Goal: Obtain resource: Obtain resource

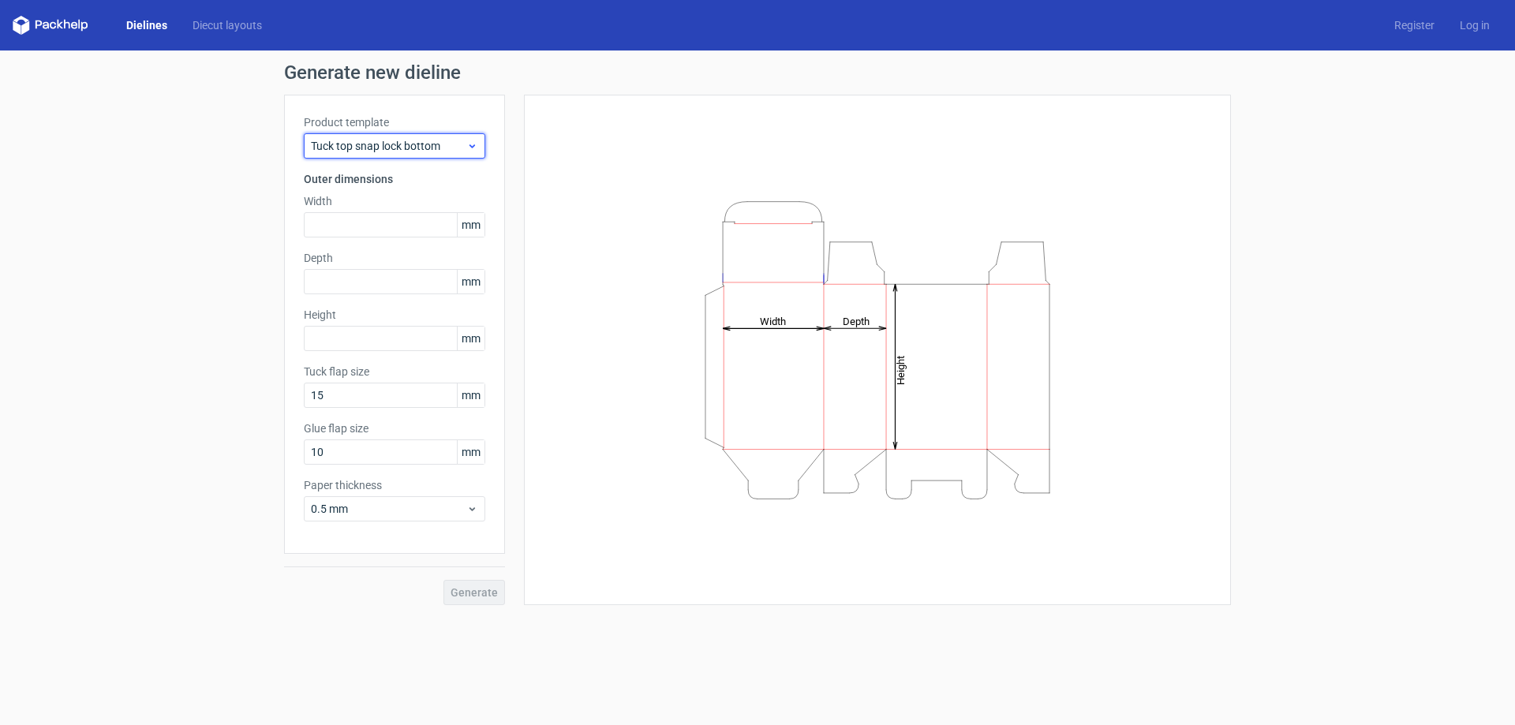
click at [371, 149] on span "Tuck top snap lock bottom" at bounding box center [388, 146] width 155 height 16
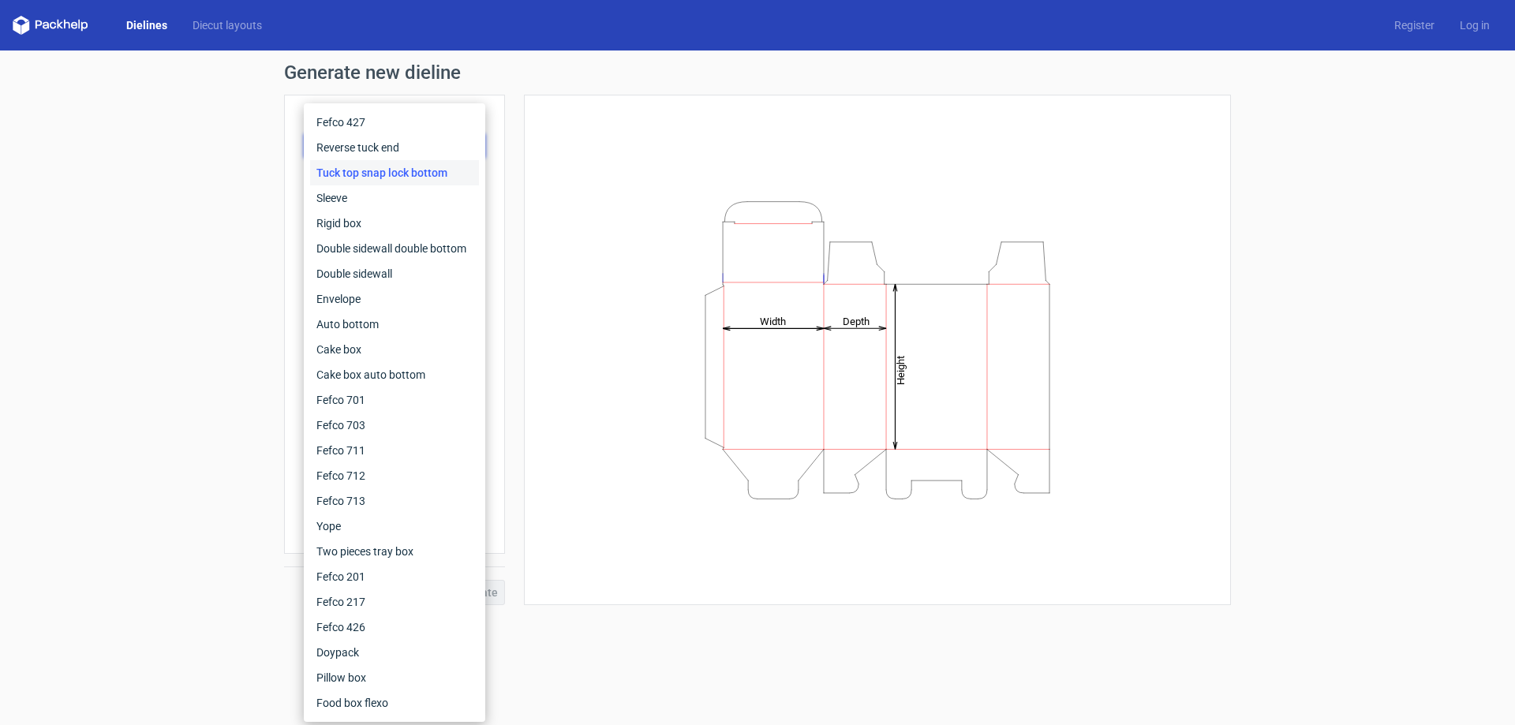
click at [699, 150] on div "Height Depth Width" at bounding box center [877, 349] width 667 height 471
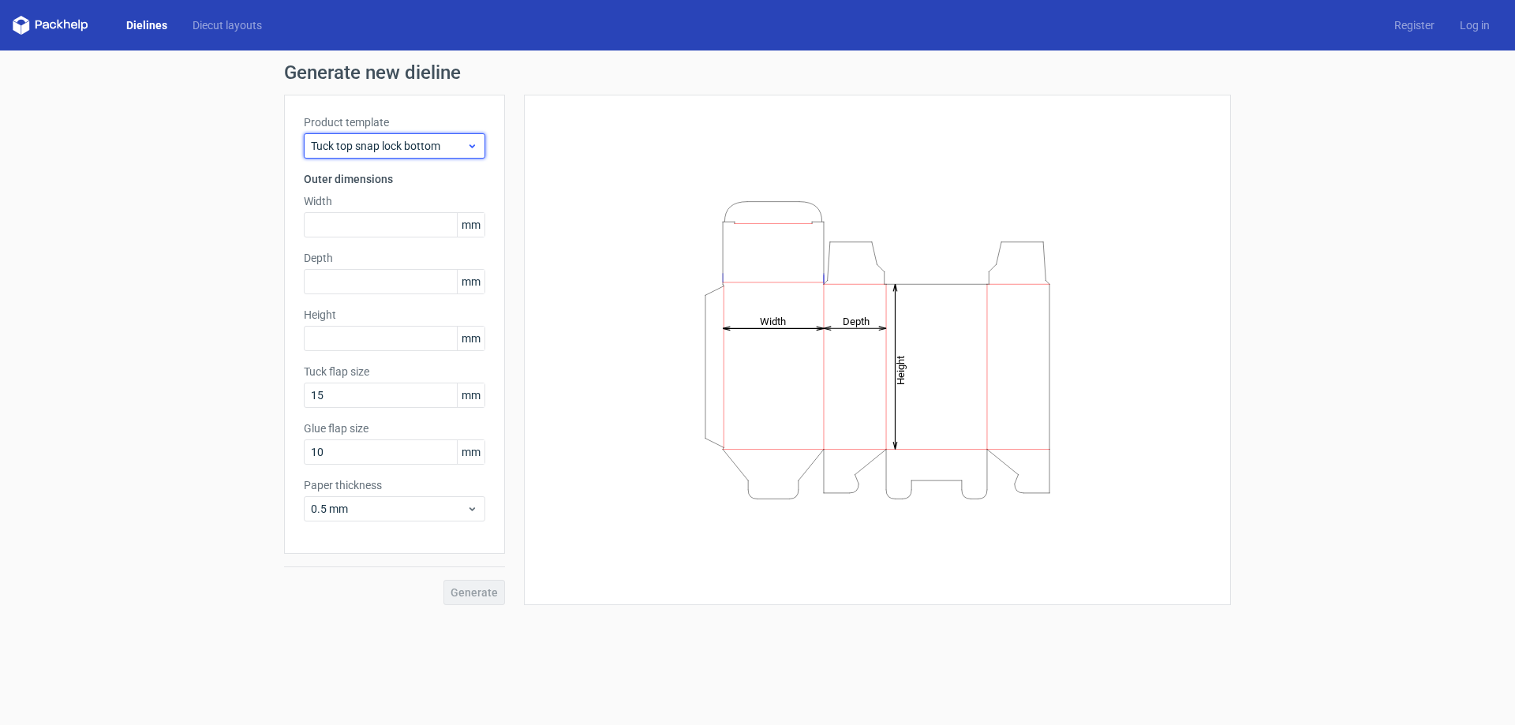
click at [413, 146] on span "Tuck top snap lock bottom" at bounding box center [388, 146] width 155 height 16
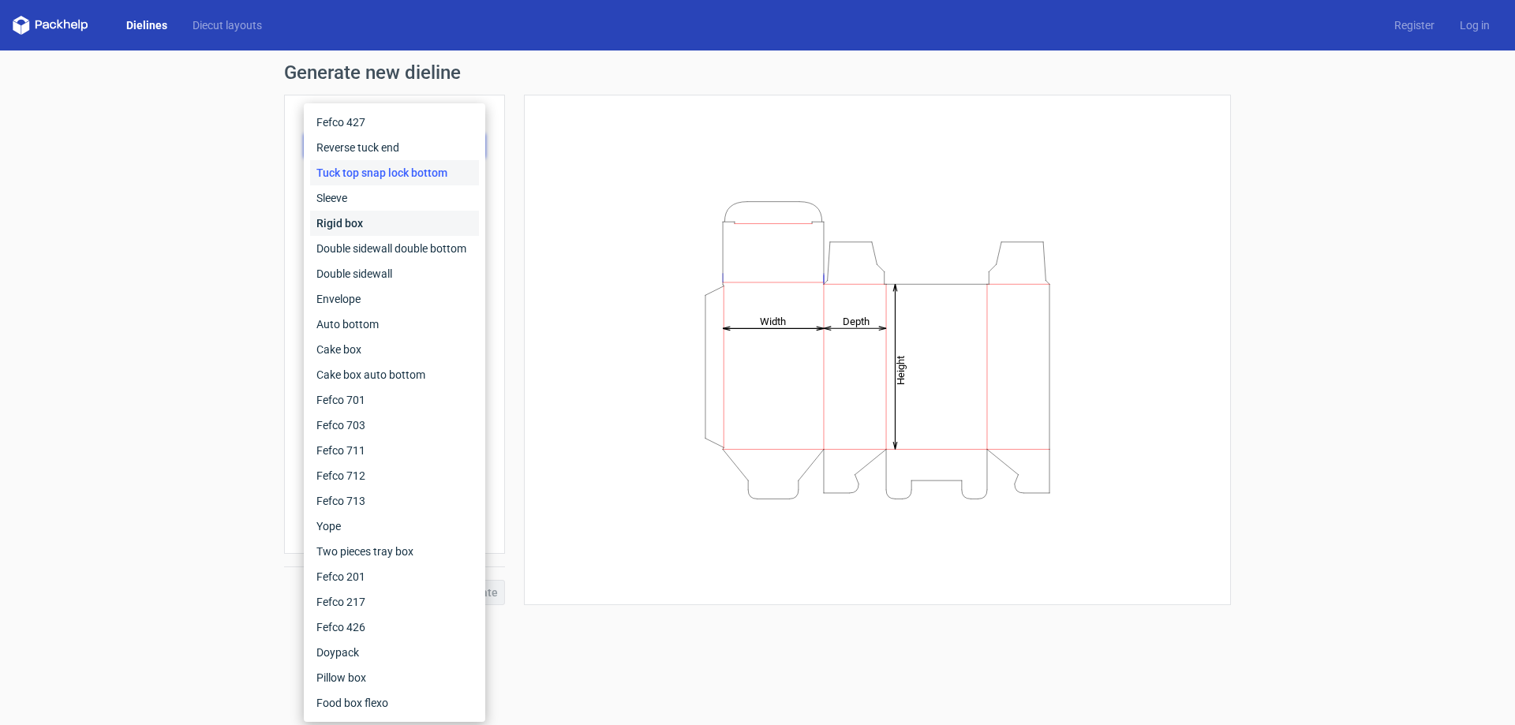
click at [377, 212] on div "Rigid box" at bounding box center [394, 223] width 169 height 25
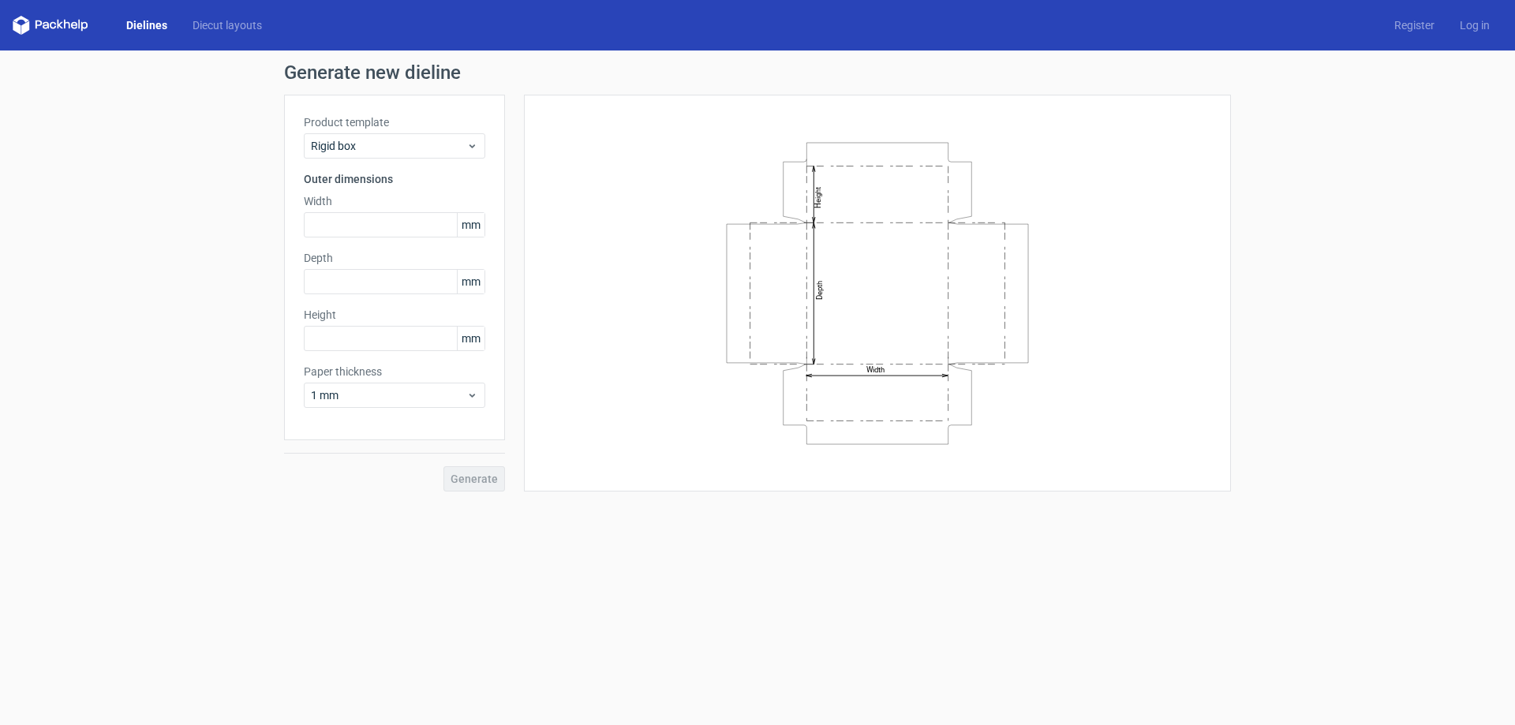
click at [375, 129] on label "Product template" at bounding box center [394, 122] width 181 height 16
click at [375, 147] on span "Rigid box" at bounding box center [388, 146] width 155 height 16
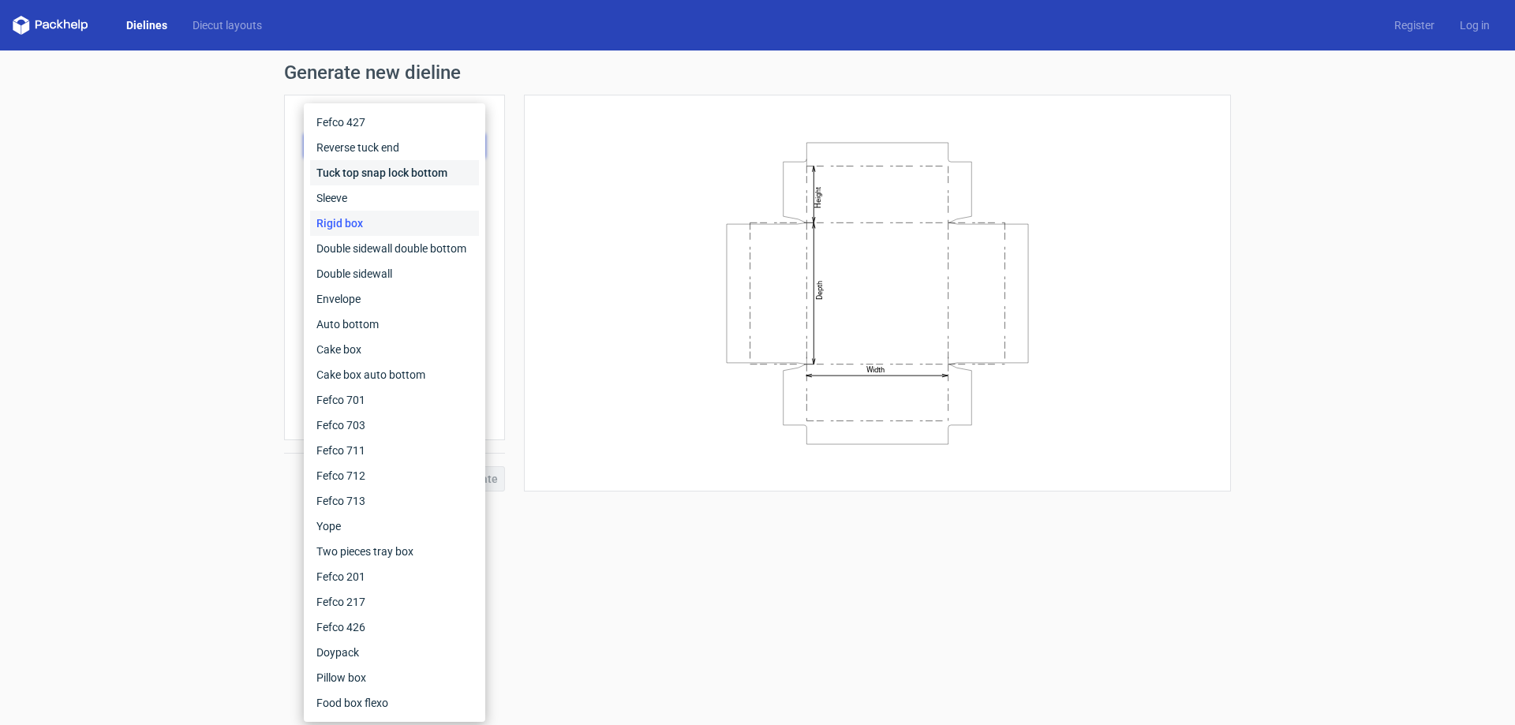
click at [396, 167] on div "Tuck top snap lock bottom" at bounding box center [394, 172] width 169 height 25
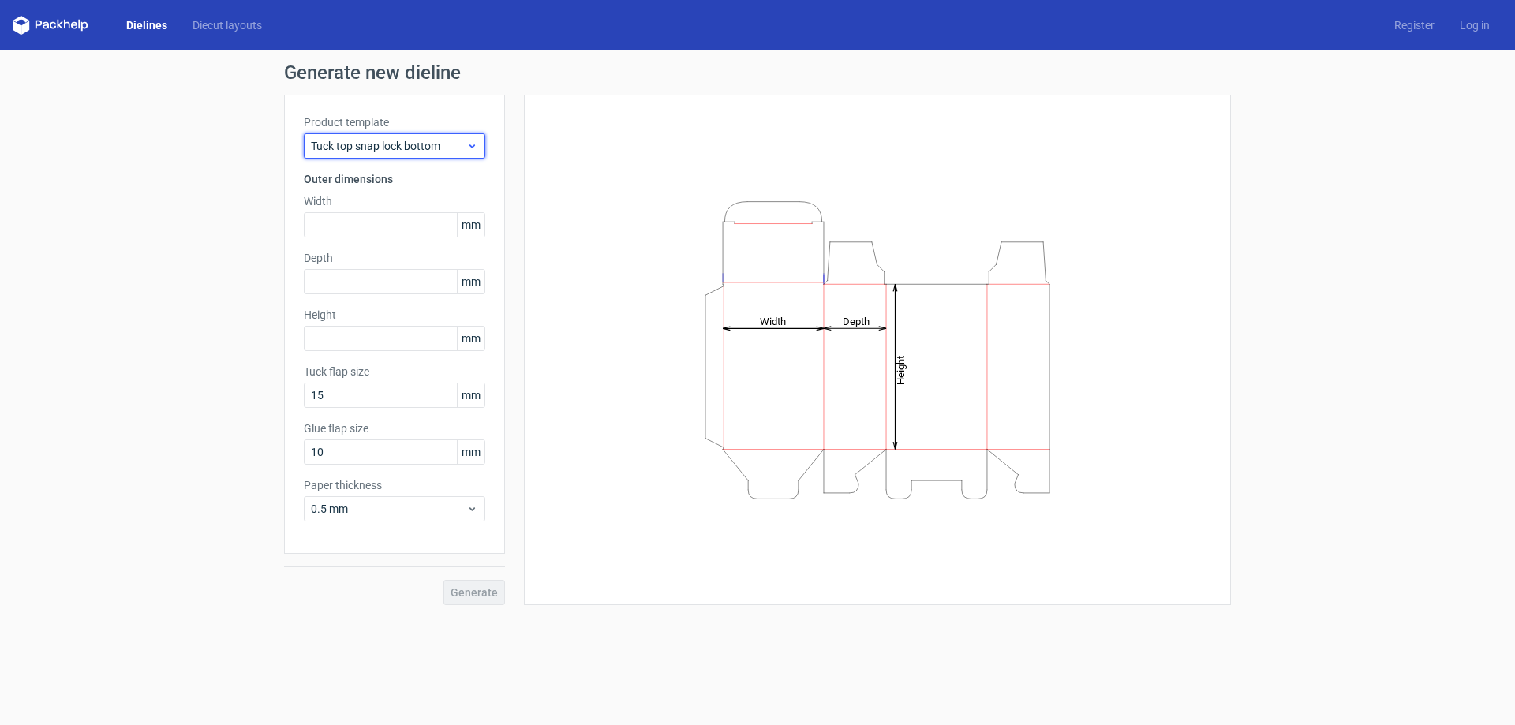
click at [383, 136] on div "Tuck top snap lock bottom" at bounding box center [394, 145] width 181 height 25
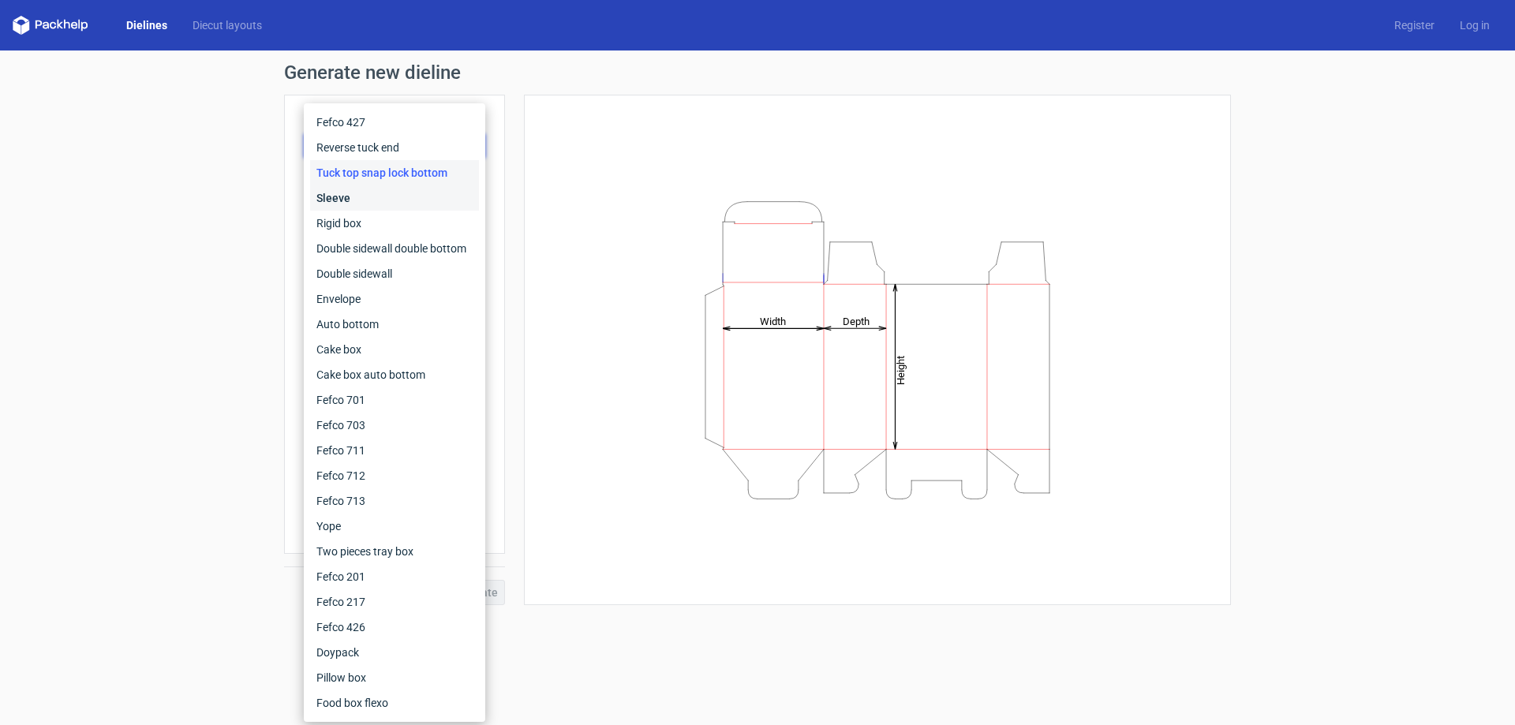
click at [381, 202] on div "Sleeve" at bounding box center [394, 197] width 169 height 25
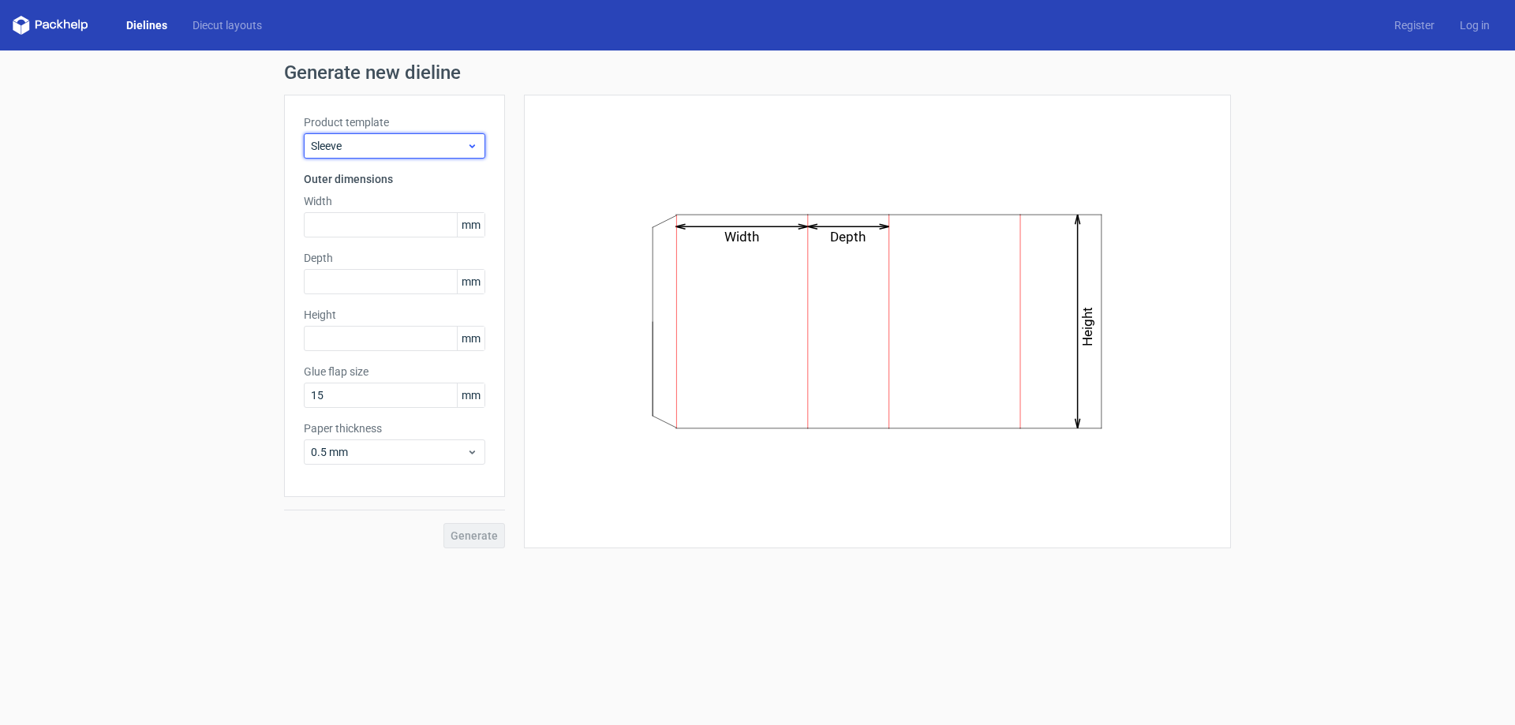
click at [382, 148] on span "Sleeve" at bounding box center [388, 146] width 155 height 16
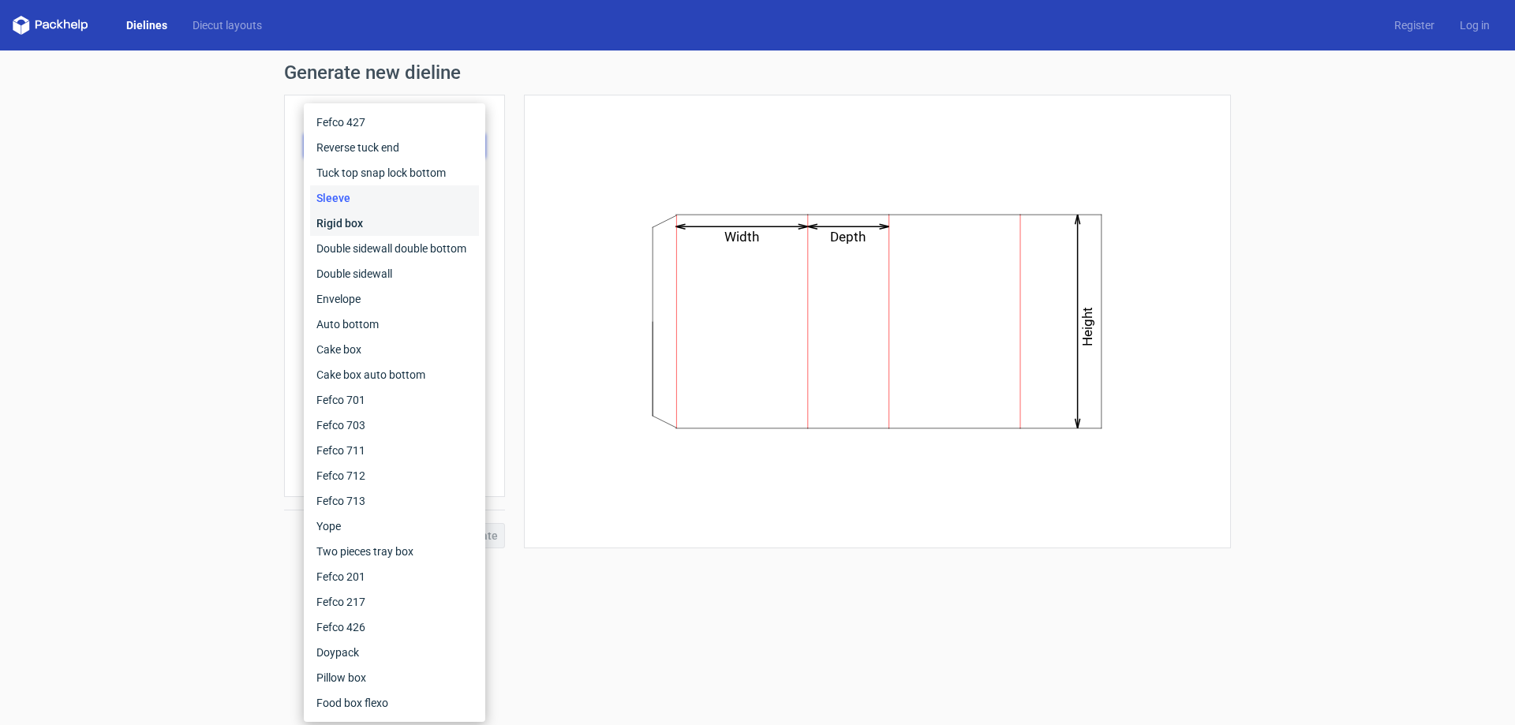
click at [360, 229] on div "Rigid box" at bounding box center [394, 223] width 169 height 25
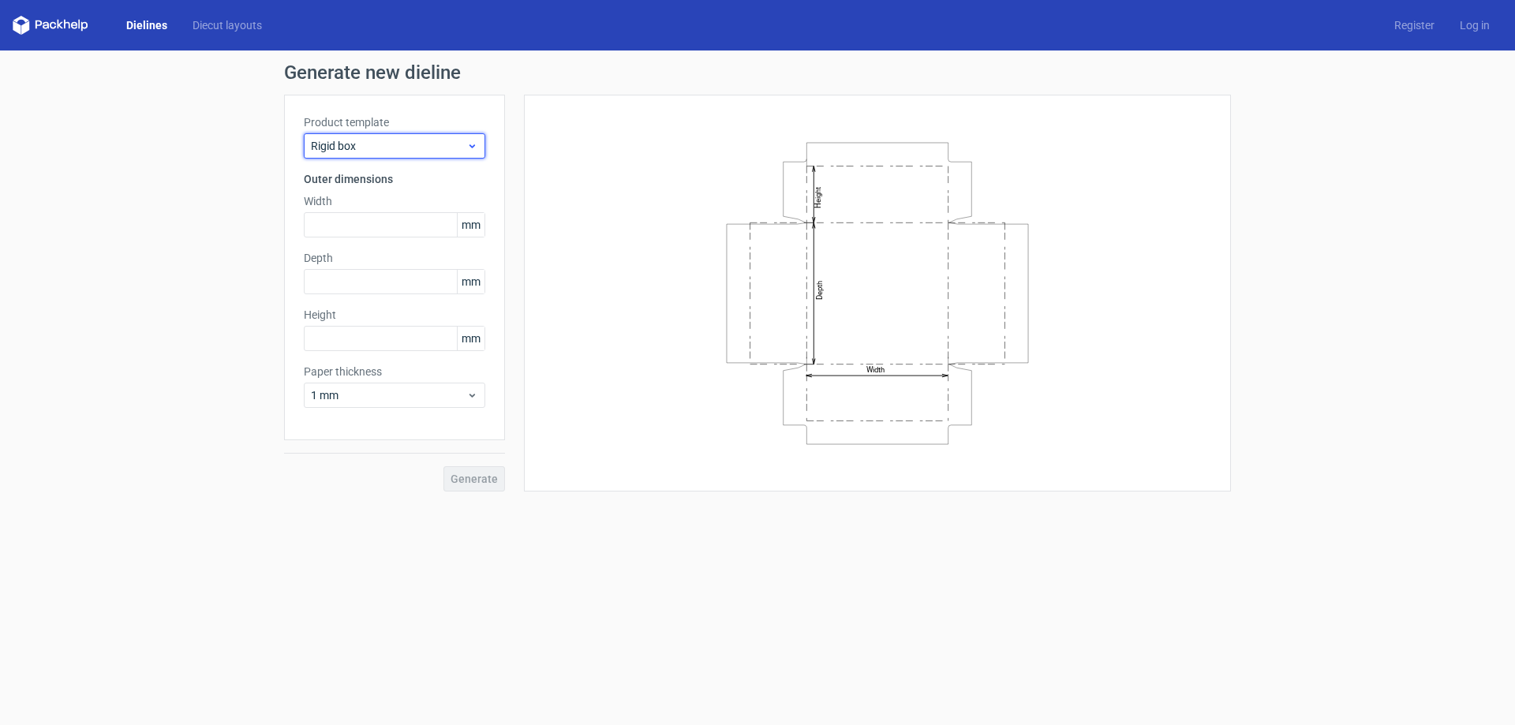
click at [385, 154] on div "Rigid box" at bounding box center [394, 145] width 181 height 25
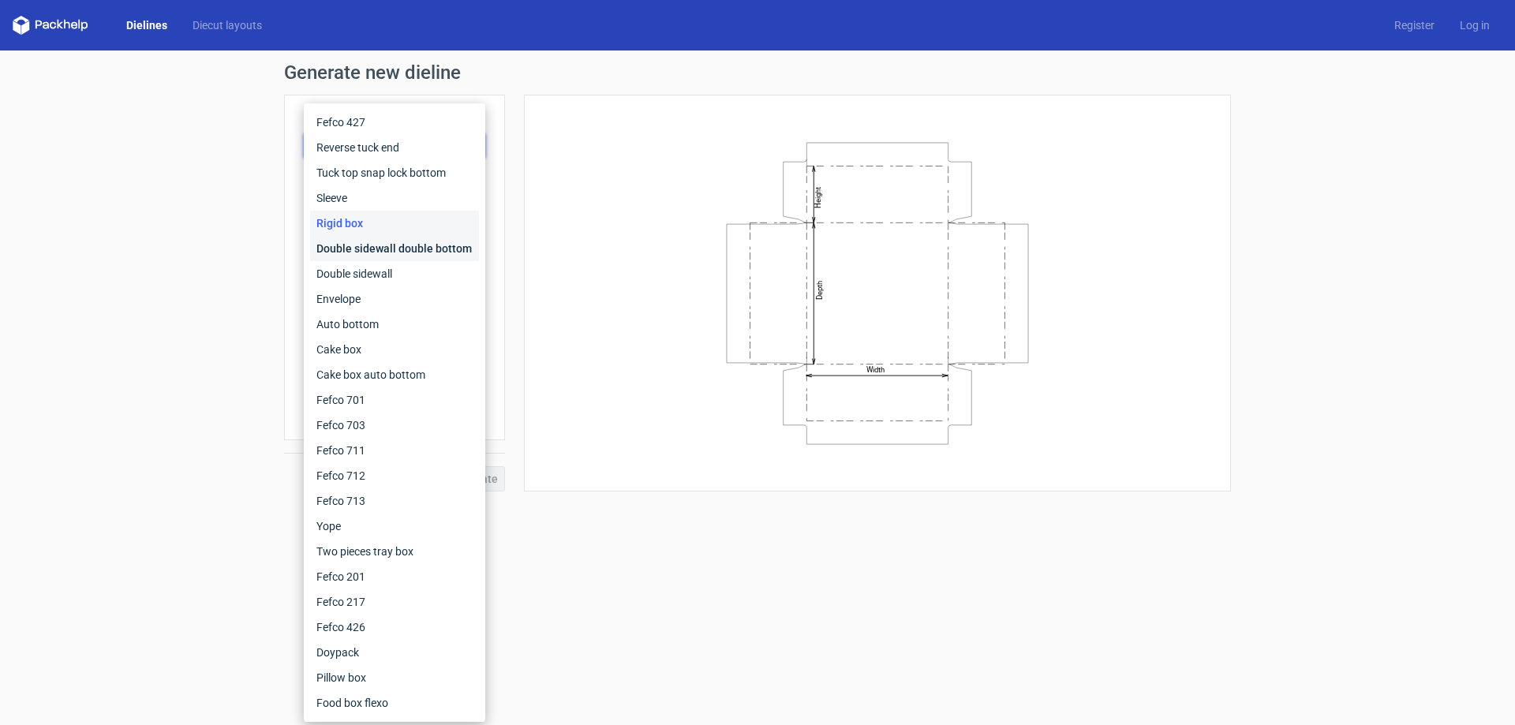
click at [371, 236] on div "Double sidewall double bottom" at bounding box center [394, 248] width 169 height 25
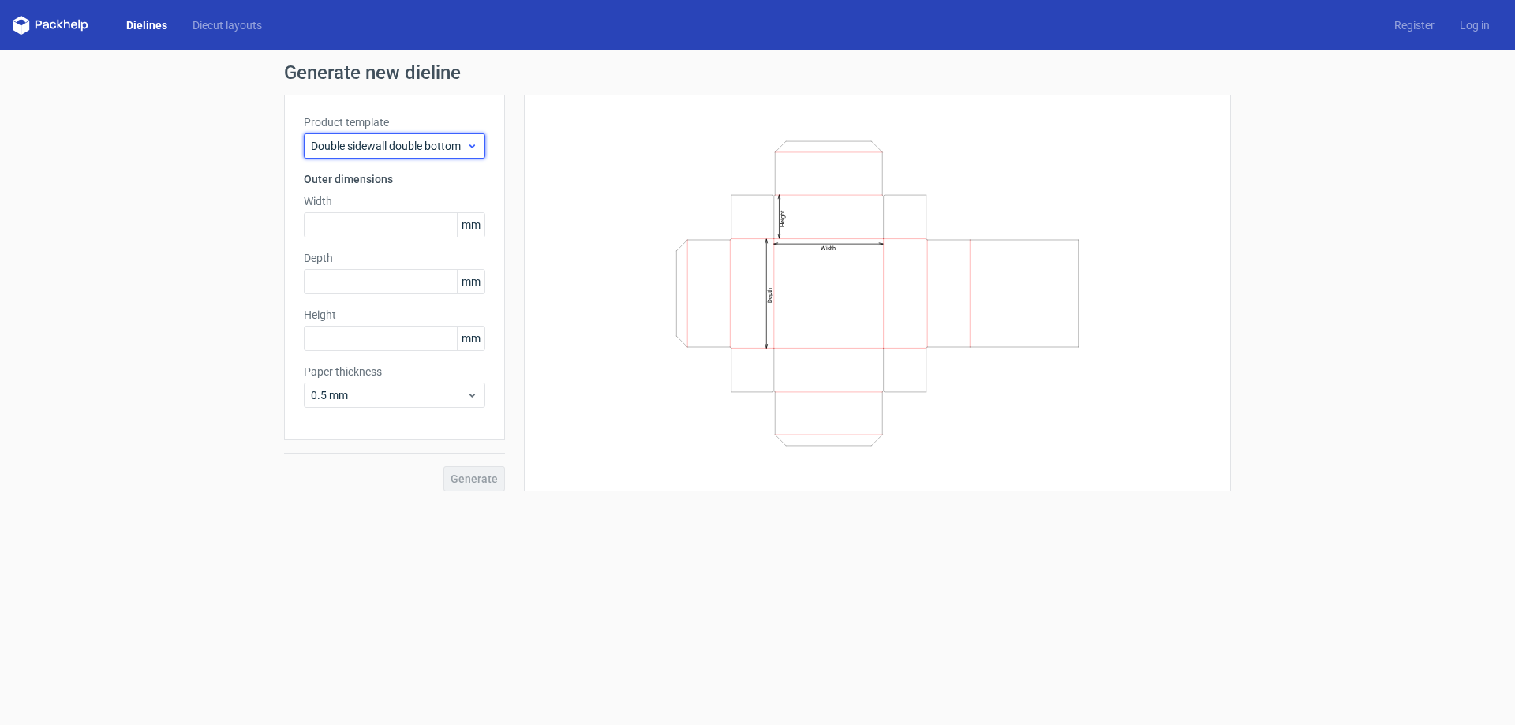
click at [384, 155] on div "Double sidewall double bottom" at bounding box center [394, 145] width 181 height 25
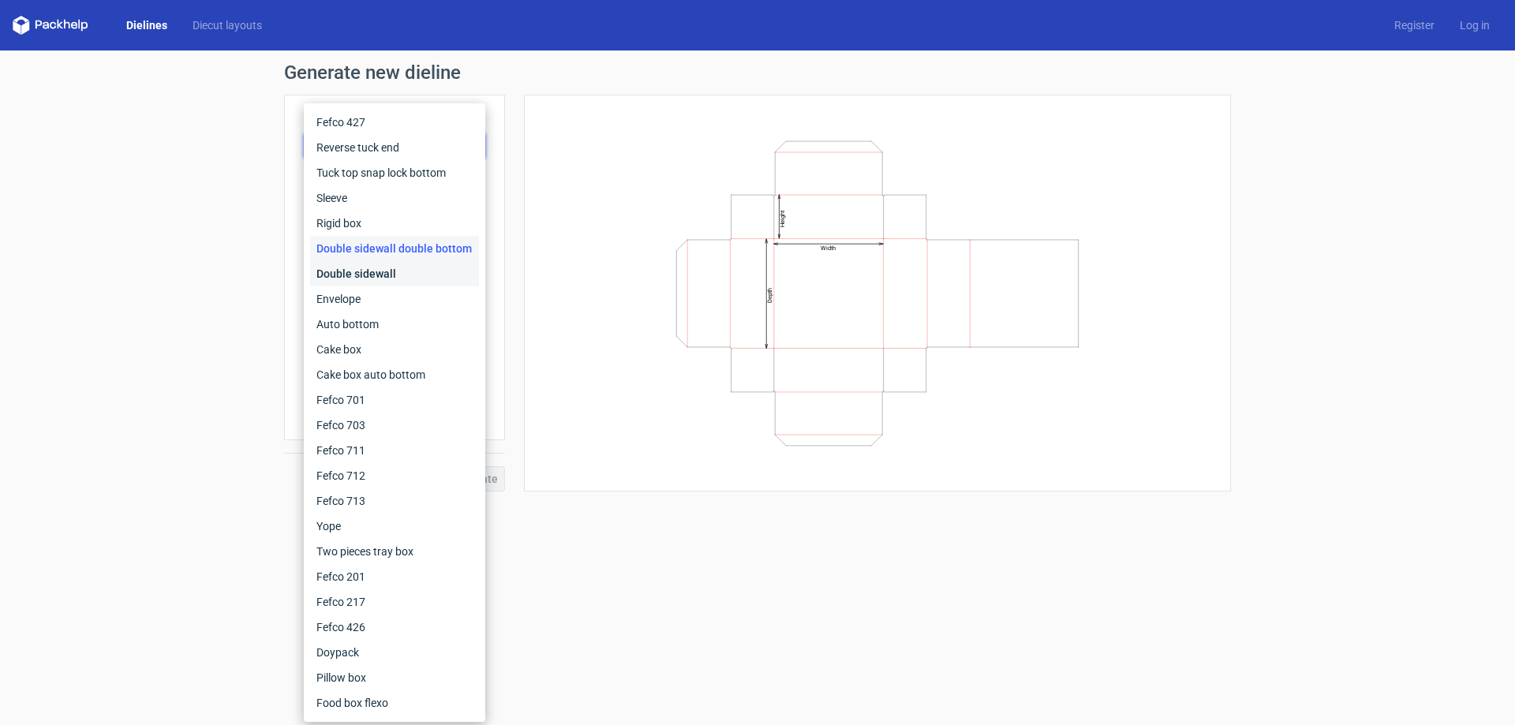
click at [368, 269] on div "Double sidewall" at bounding box center [394, 273] width 169 height 25
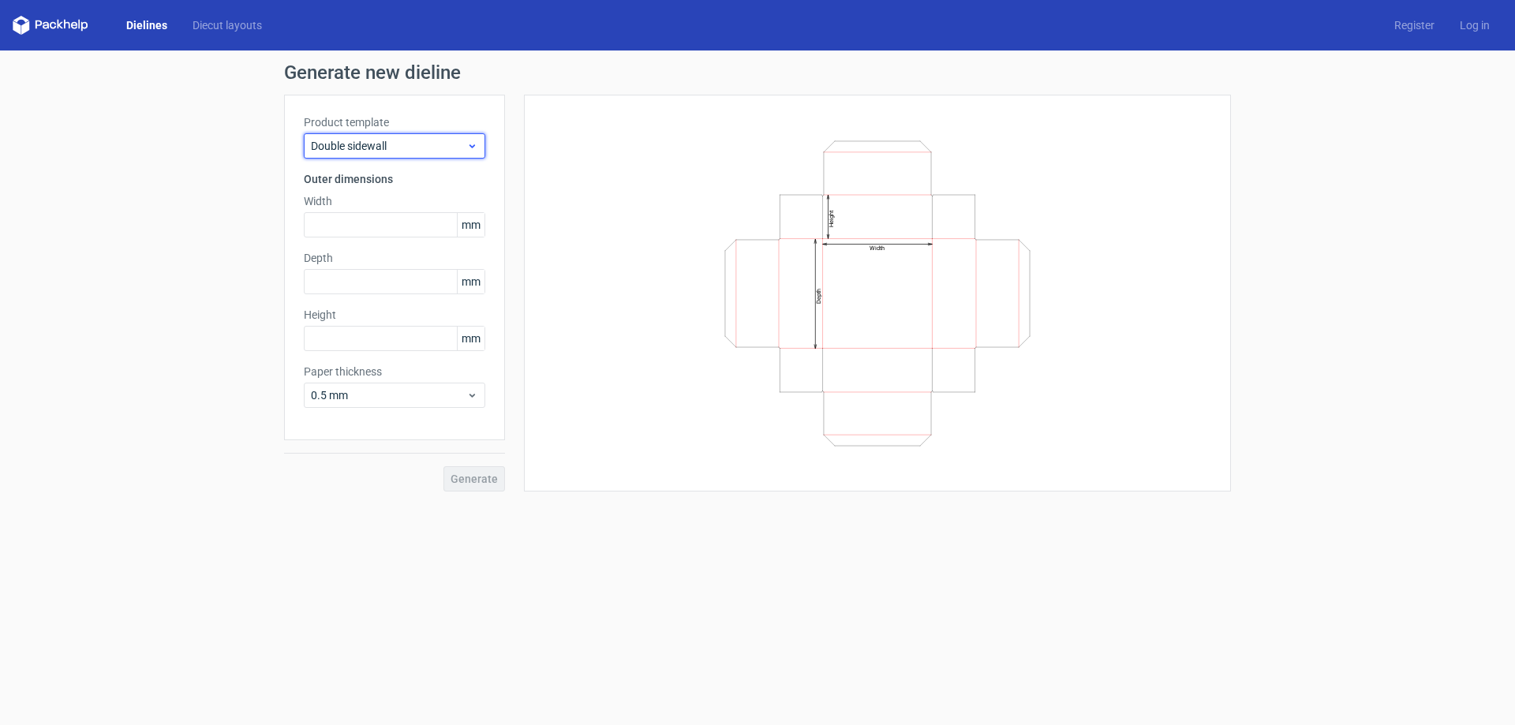
click at [386, 151] on span "Double sidewall" at bounding box center [388, 146] width 155 height 16
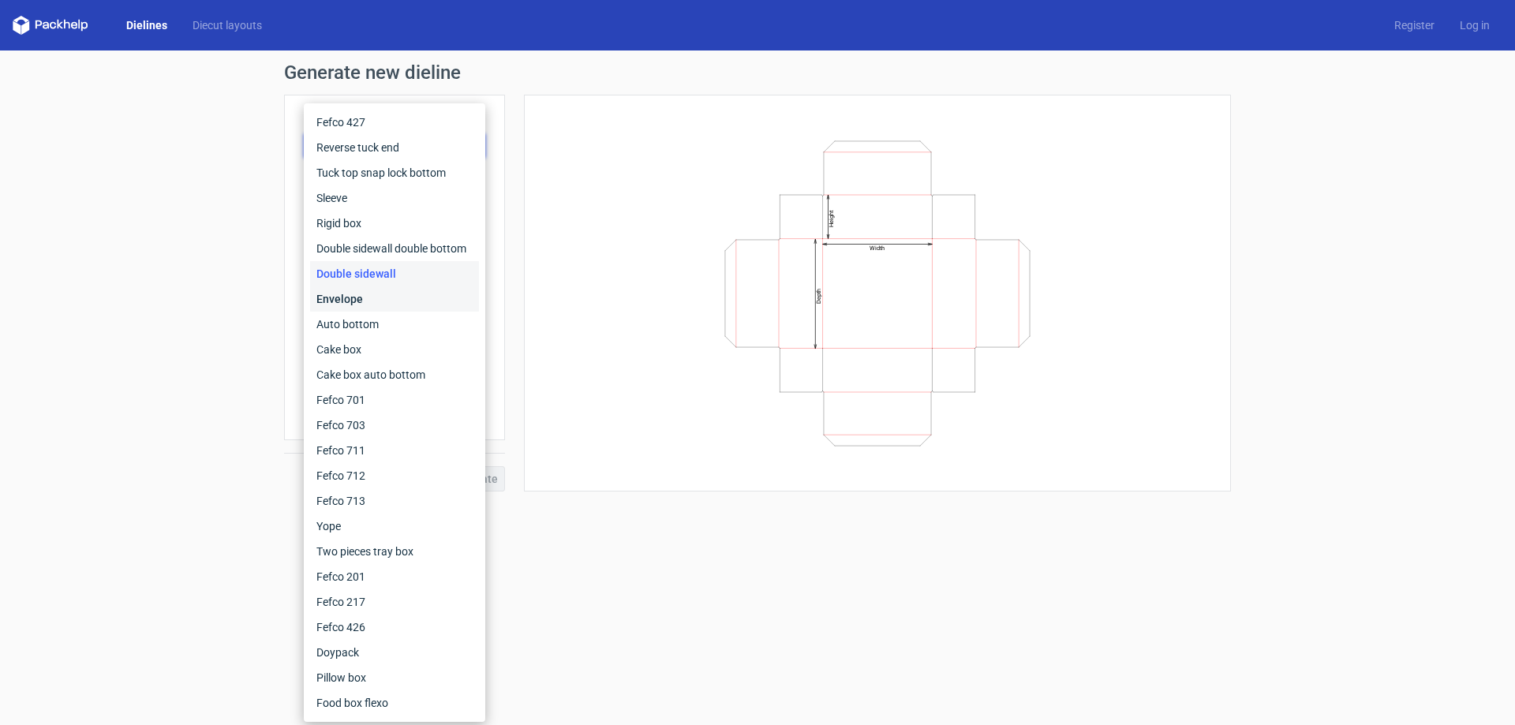
click at [374, 301] on div "Envelope" at bounding box center [394, 298] width 169 height 25
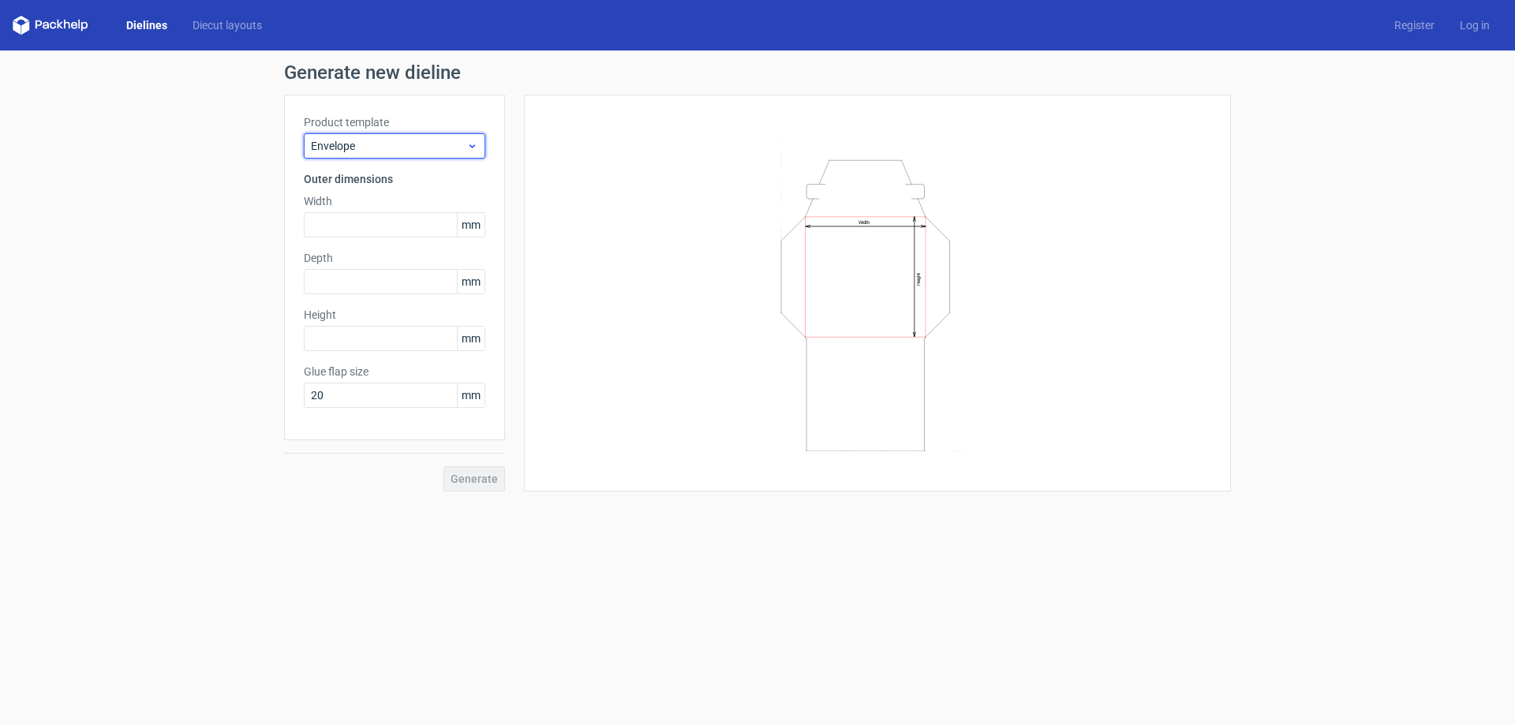
click at [364, 148] on span "Envelope" at bounding box center [388, 146] width 155 height 16
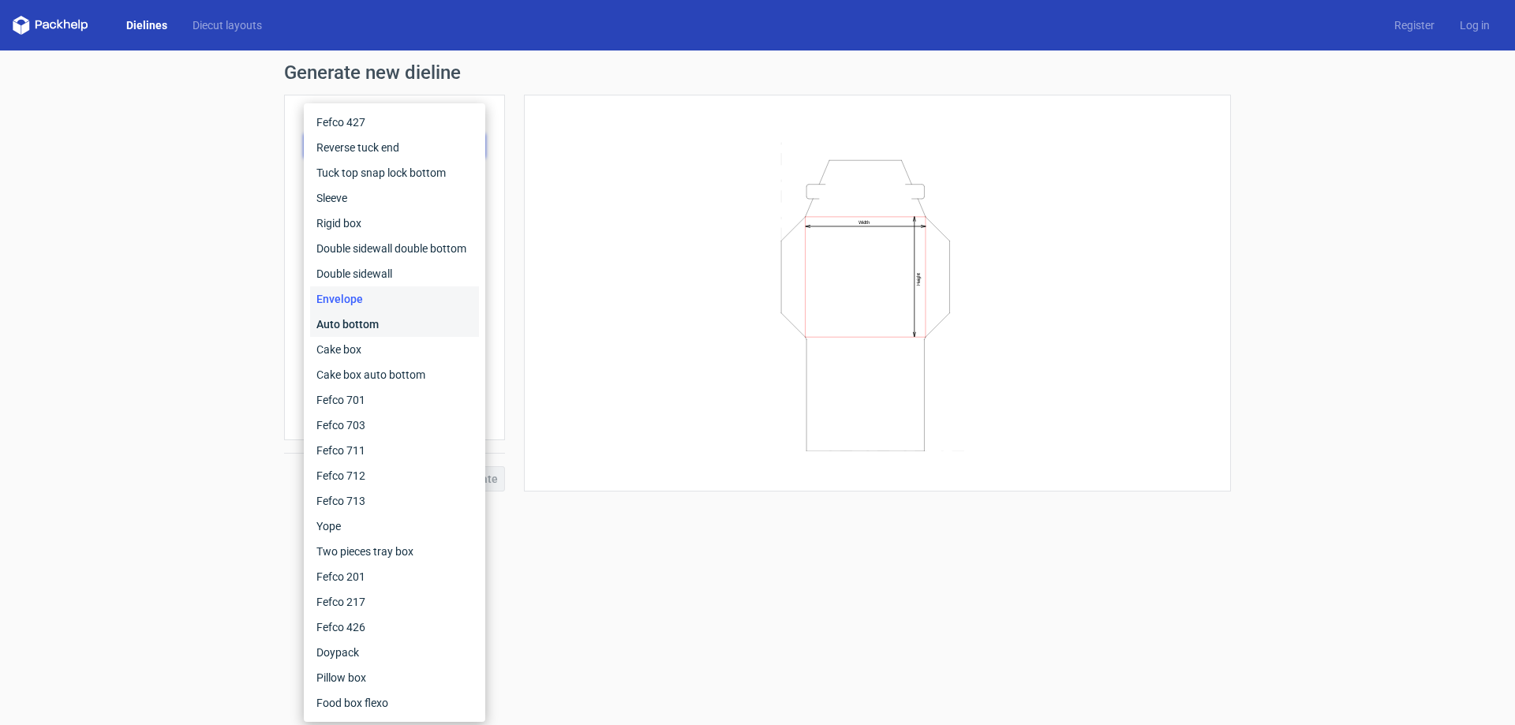
click at [364, 322] on div "Auto bottom" at bounding box center [394, 324] width 169 height 25
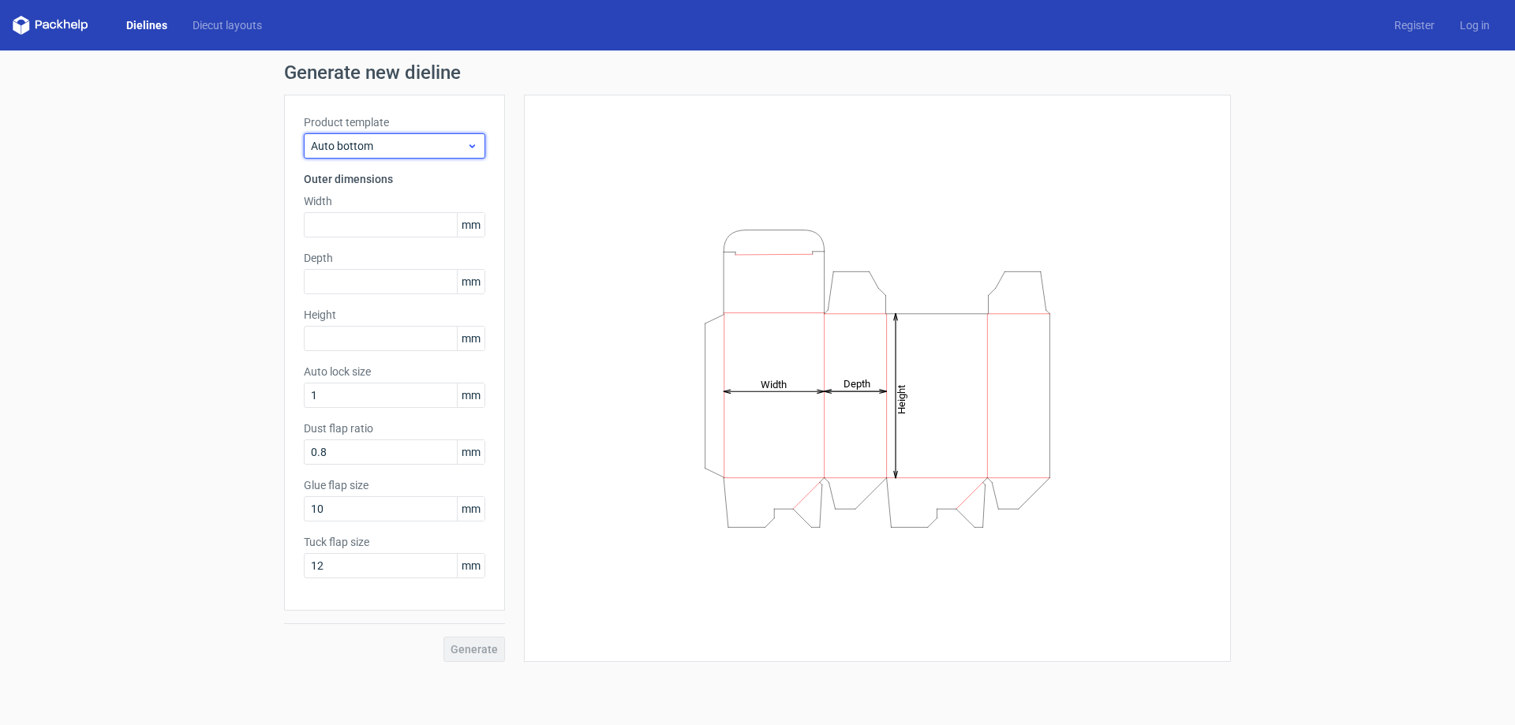
click at [367, 146] on span "Auto bottom" at bounding box center [388, 146] width 155 height 16
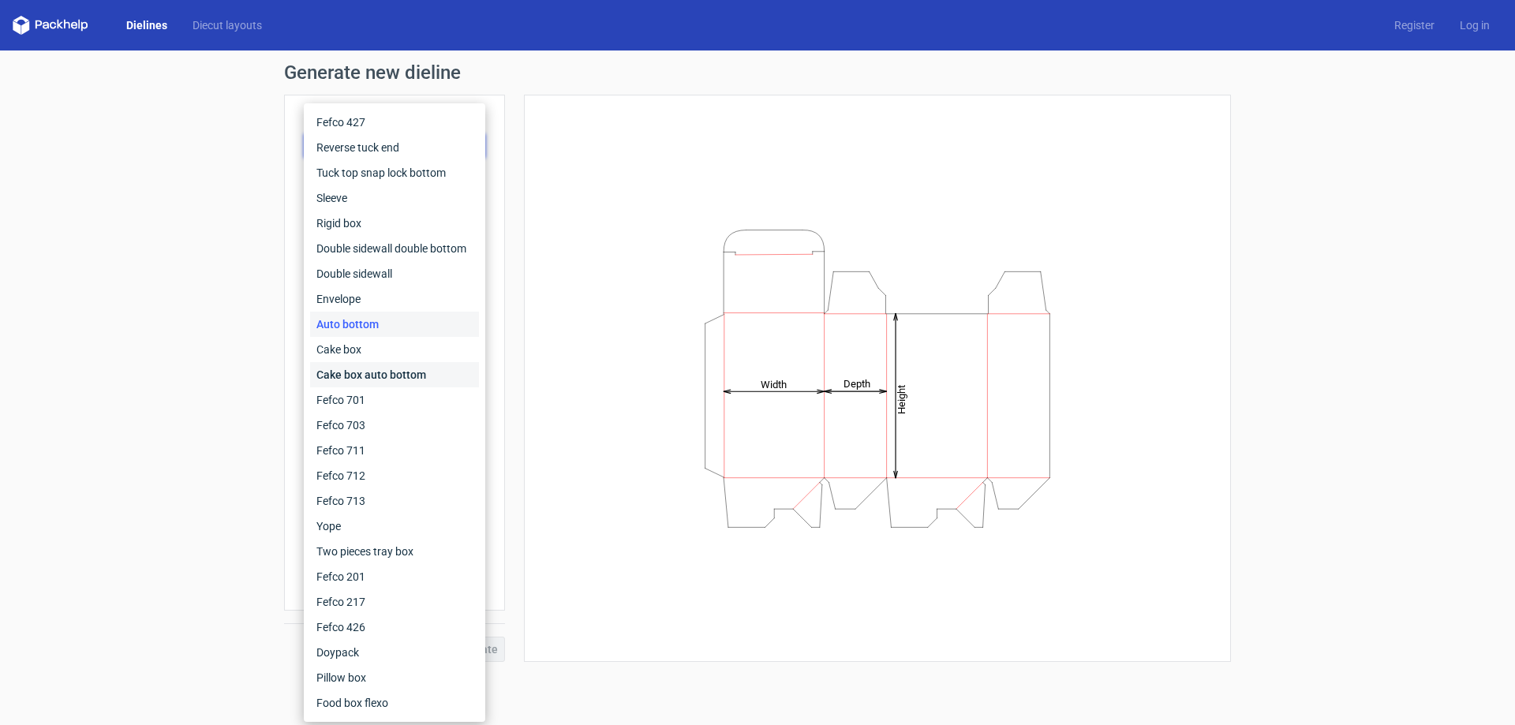
click at [368, 370] on div "Cake box auto bottom" at bounding box center [394, 374] width 169 height 25
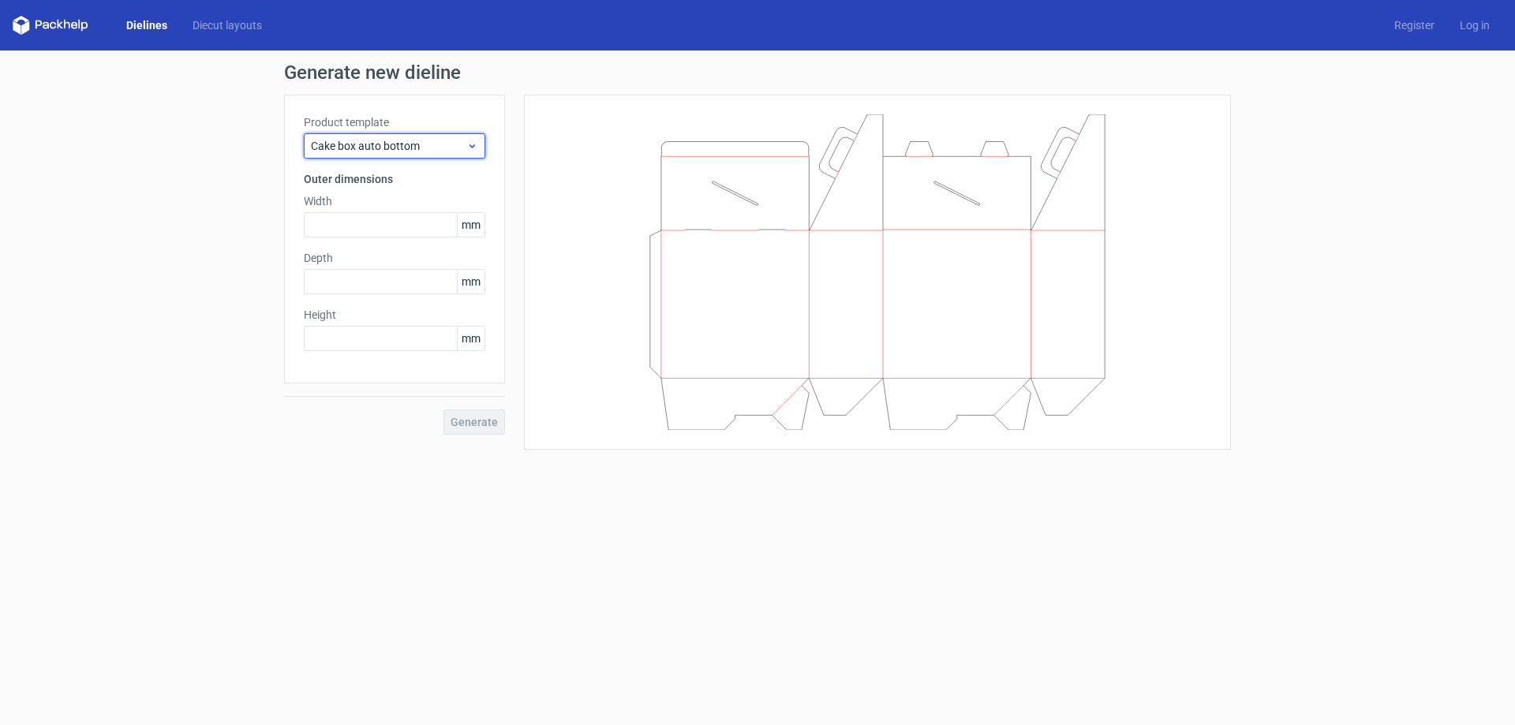
click at [339, 142] on span "Cake box auto bottom" at bounding box center [388, 146] width 155 height 16
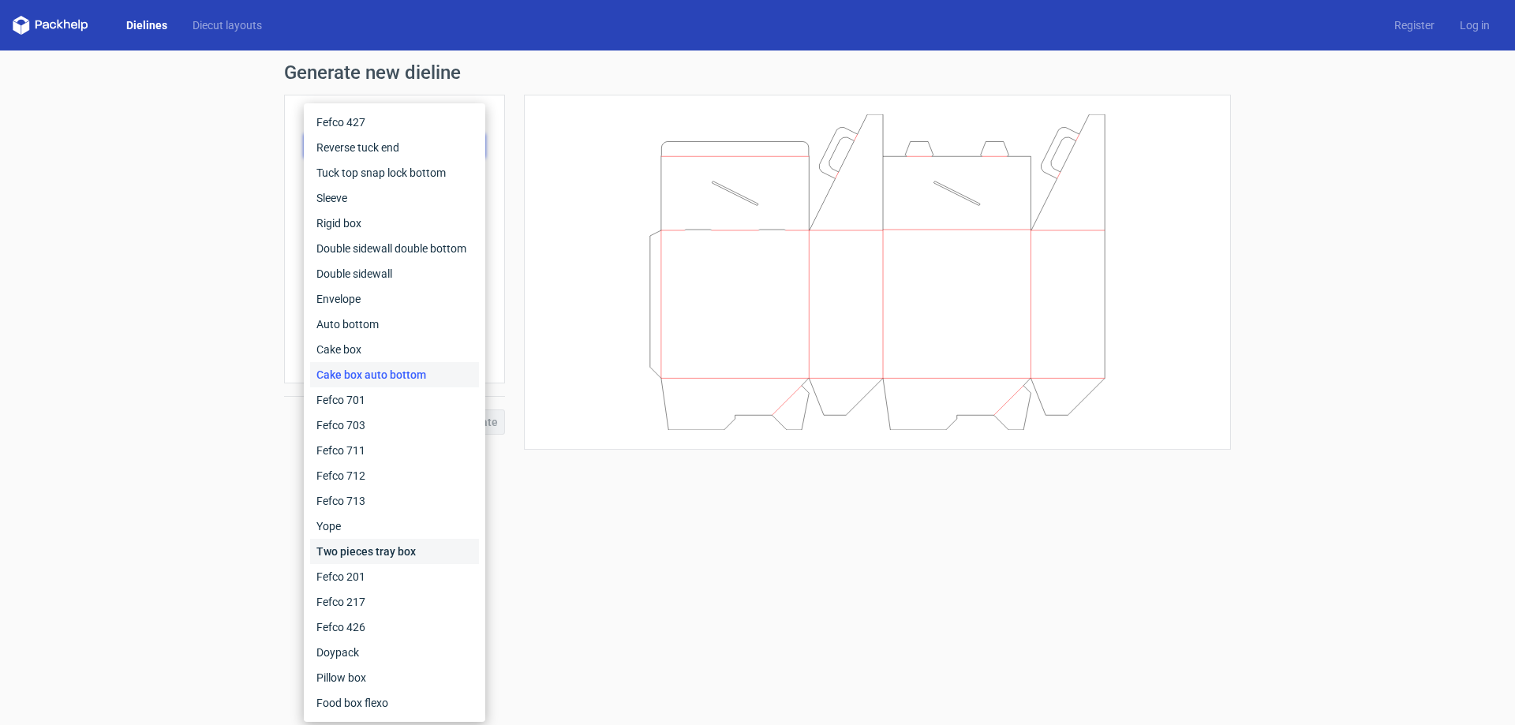
click at [360, 549] on div "Two pieces tray box" at bounding box center [394, 551] width 169 height 25
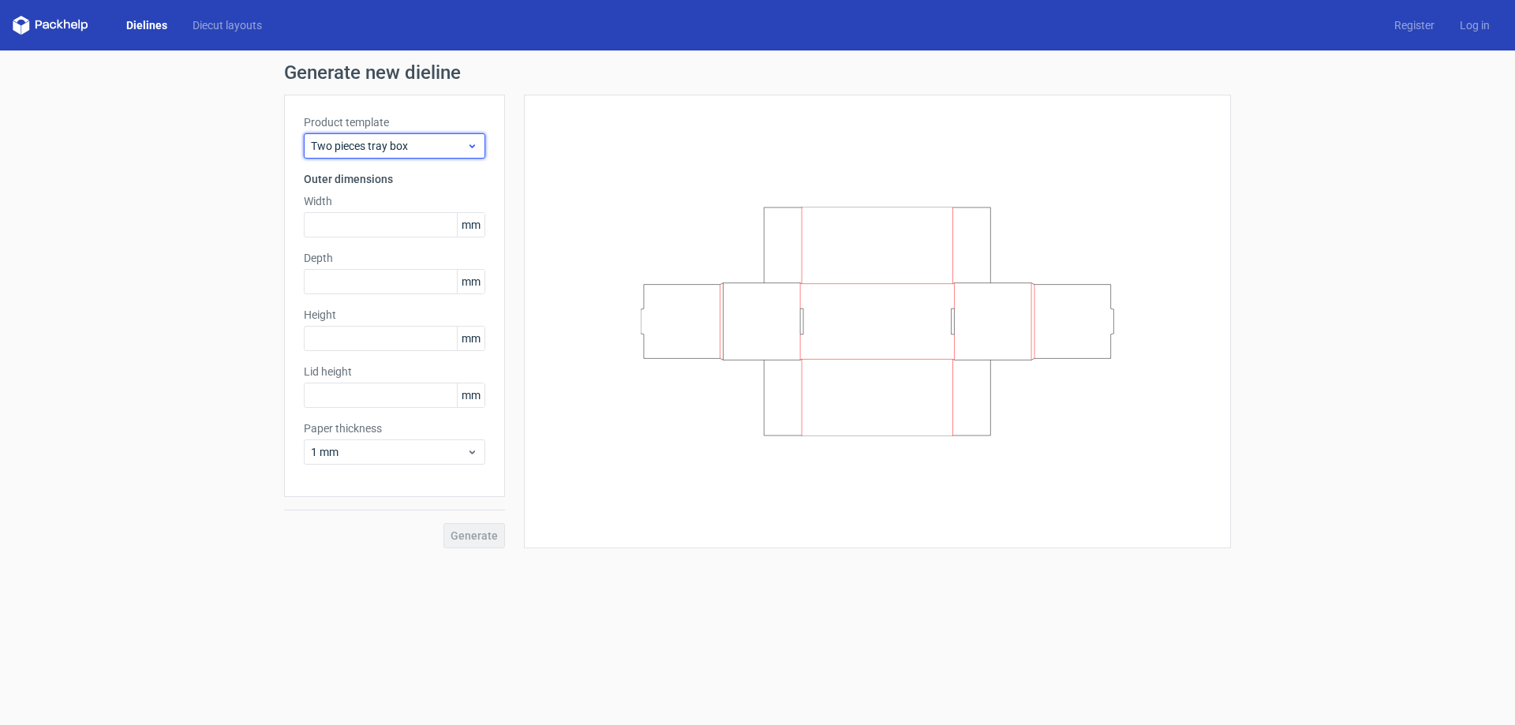
click at [353, 147] on span "Two pieces tray box" at bounding box center [388, 146] width 155 height 16
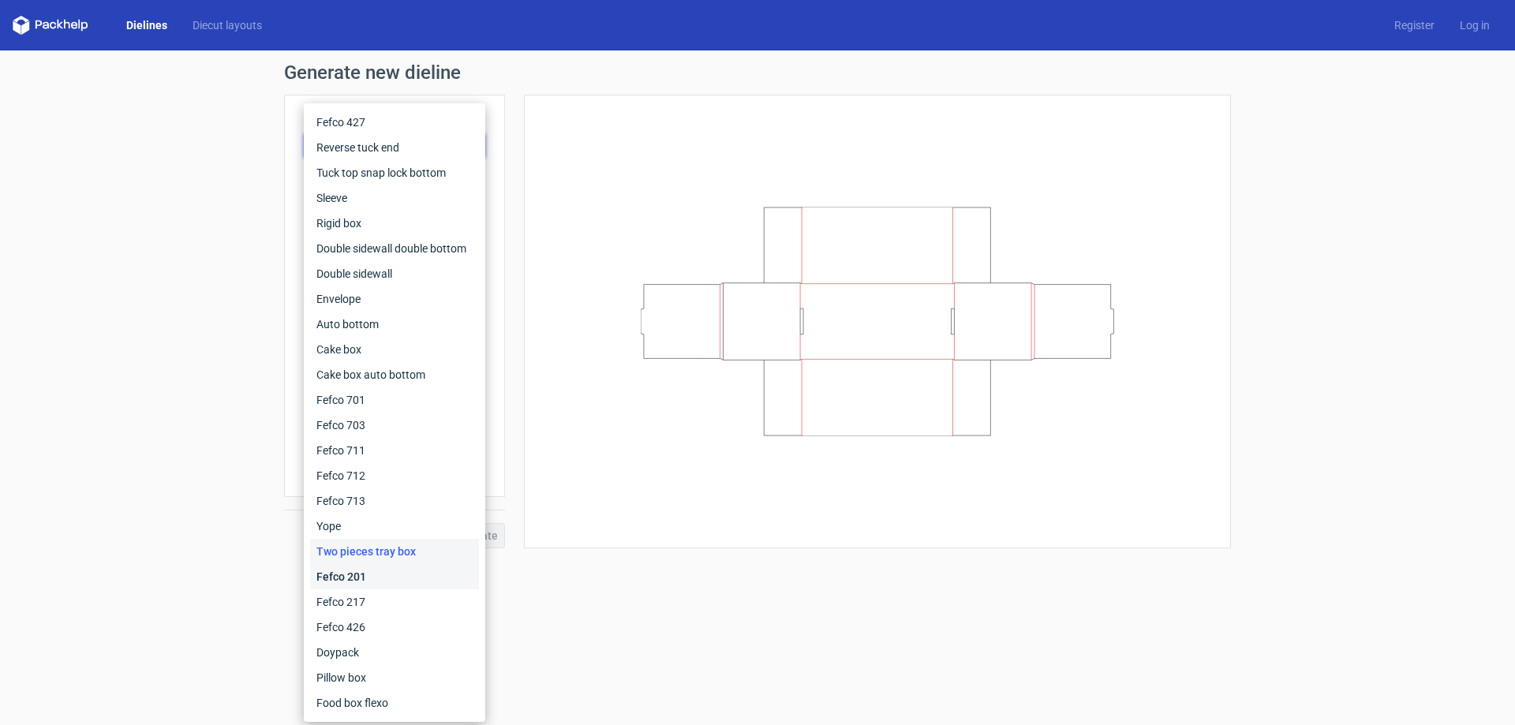
click at [381, 580] on div "Fefco 201" at bounding box center [394, 576] width 169 height 25
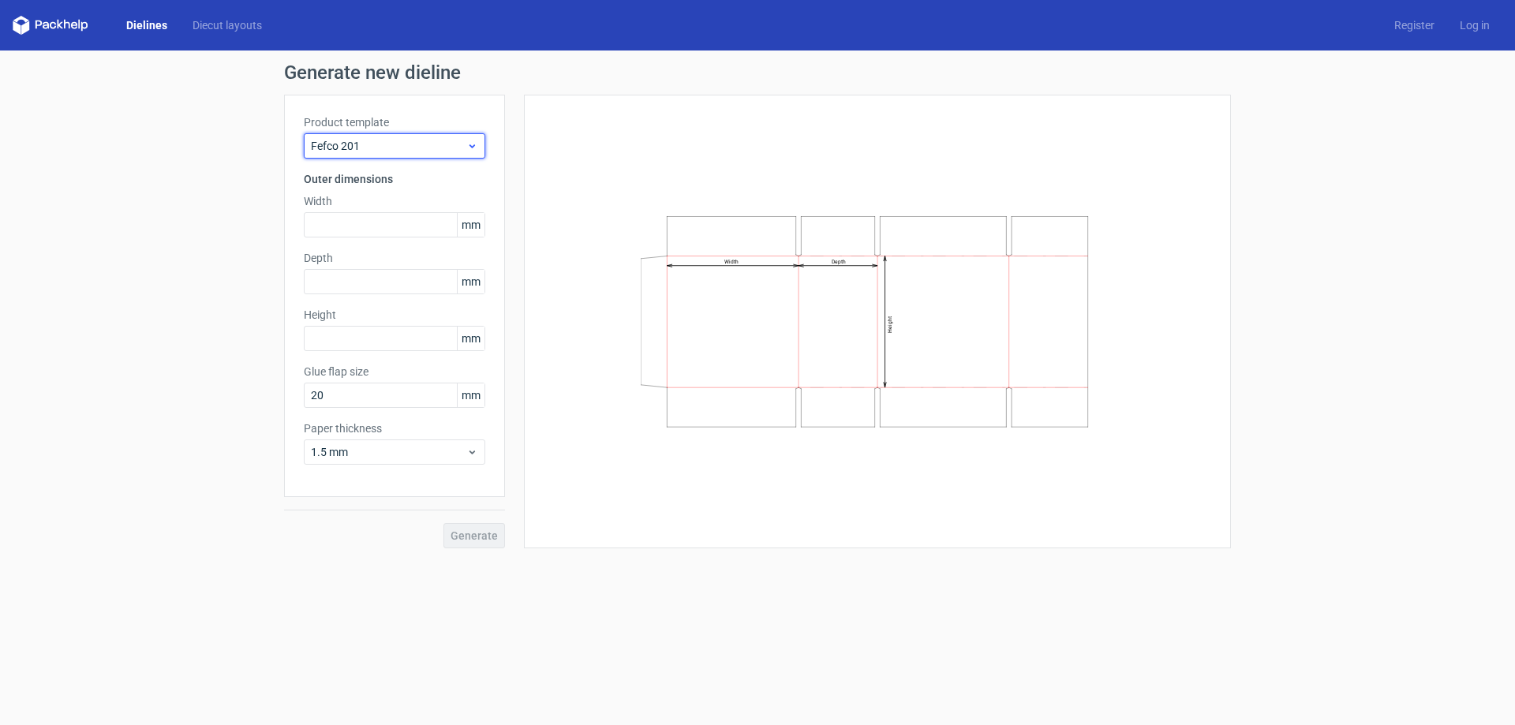
click at [331, 155] on div "Fefco 201" at bounding box center [394, 145] width 181 height 25
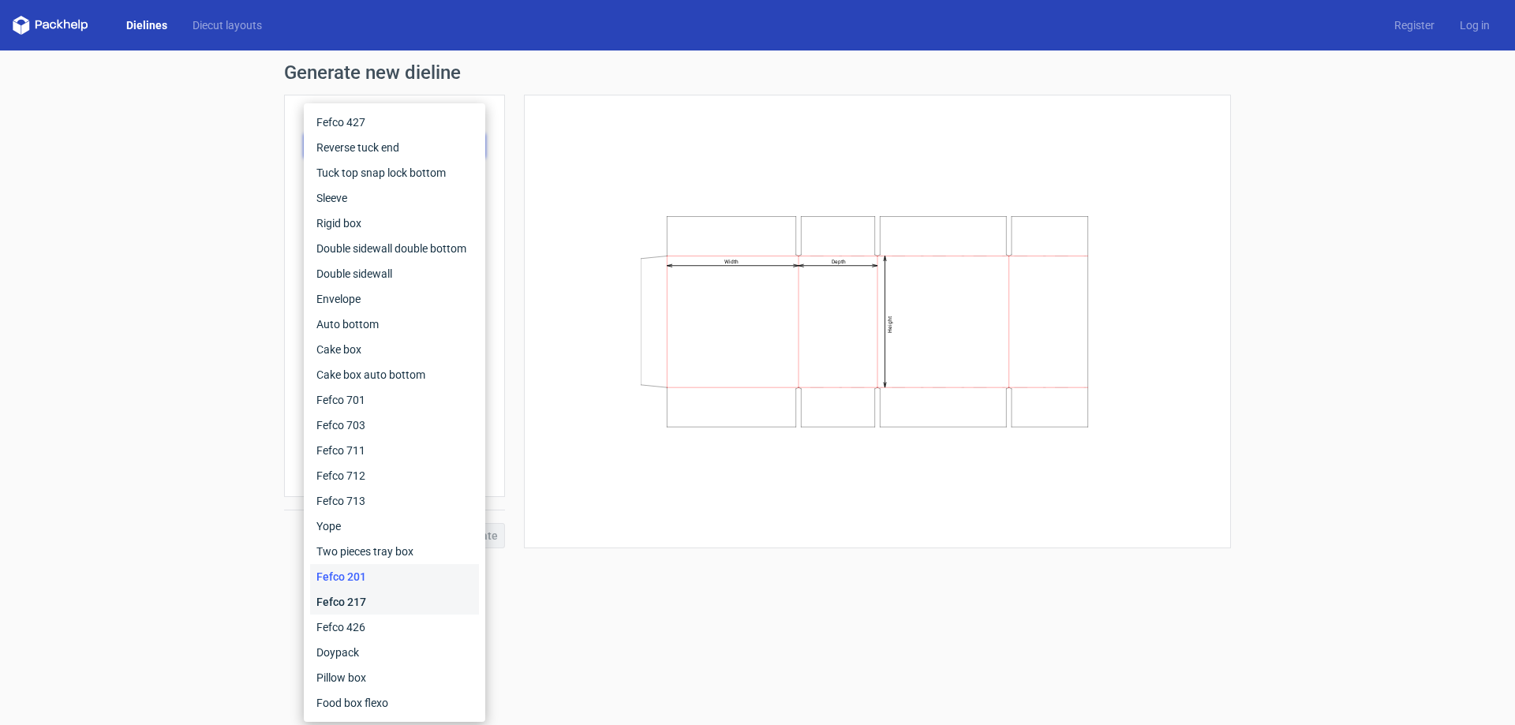
click at [350, 612] on div "Fefco 217" at bounding box center [394, 601] width 169 height 25
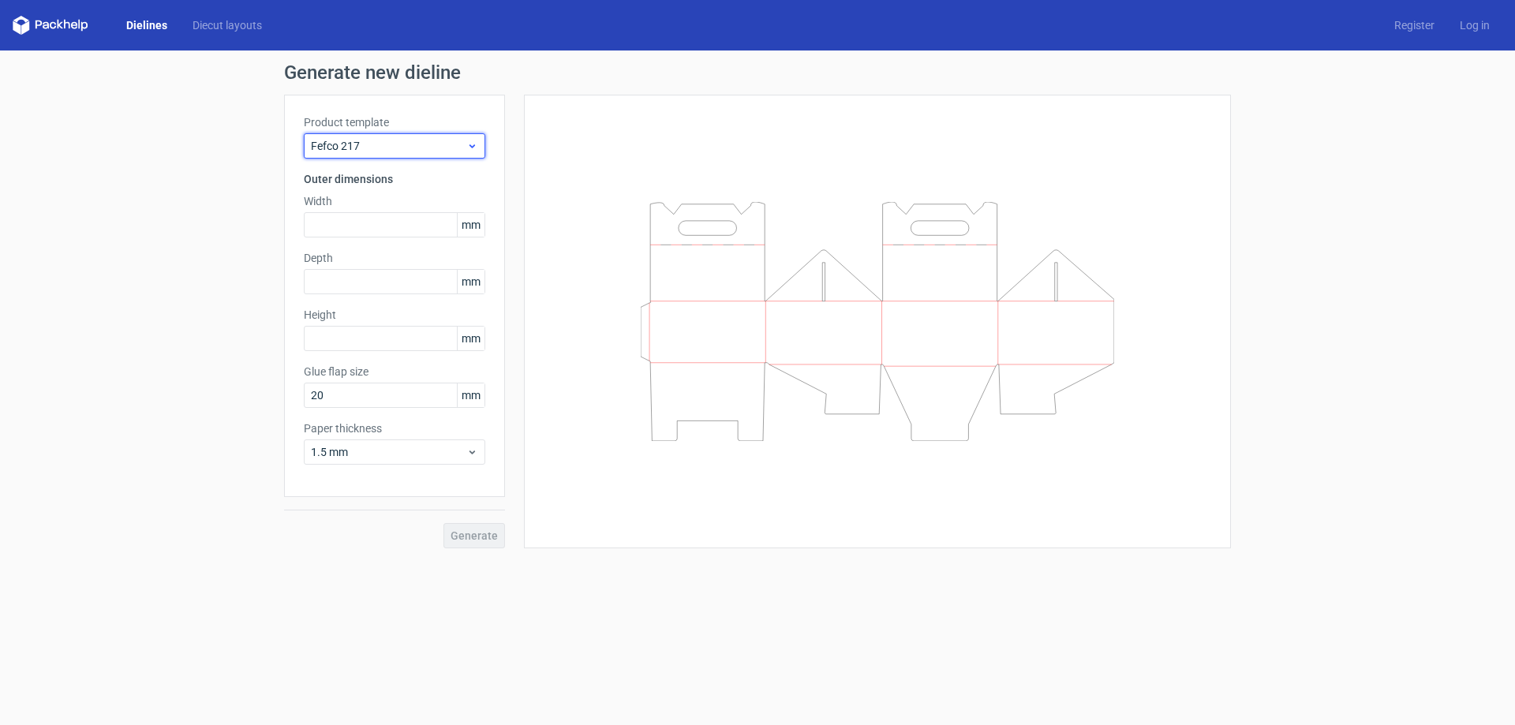
click at [351, 150] on span "Fefco 217" at bounding box center [388, 146] width 155 height 16
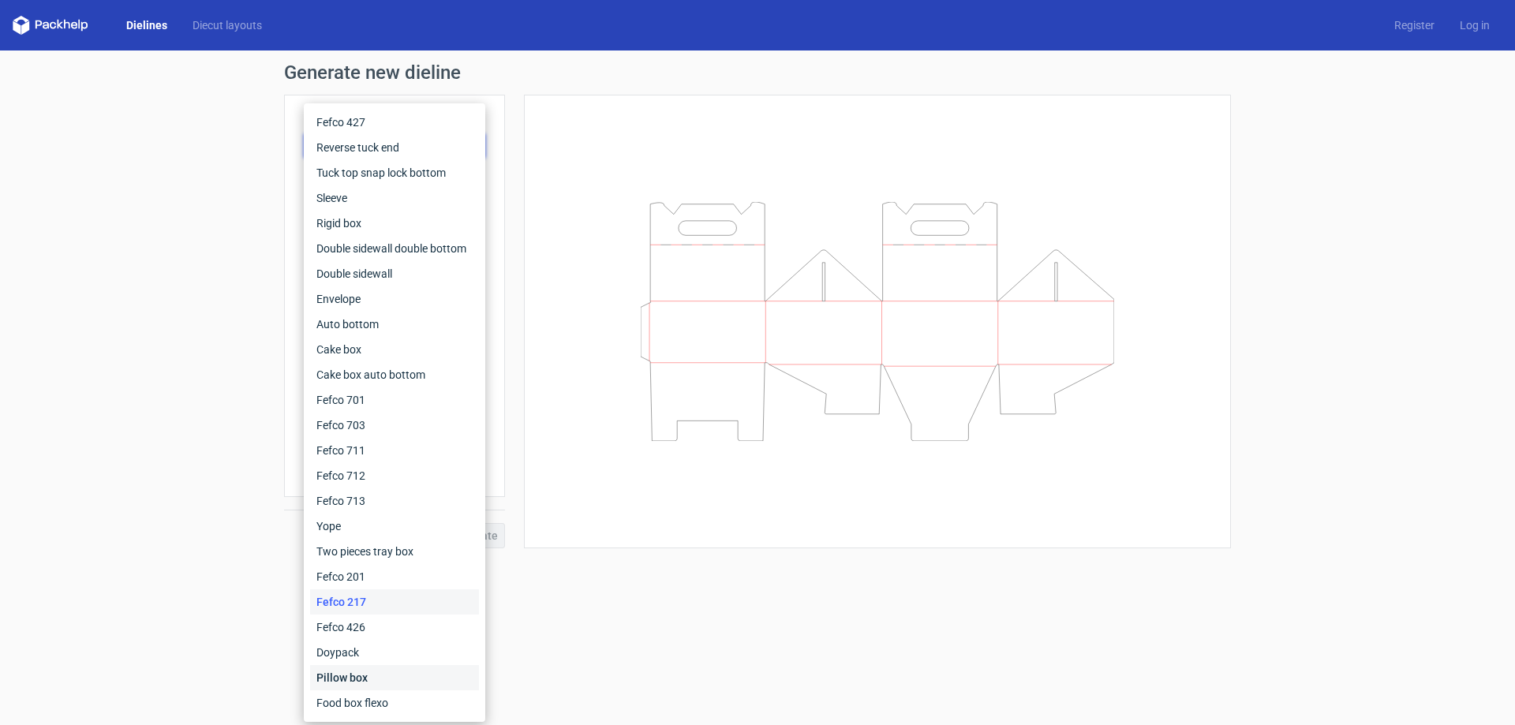
click at [367, 676] on div "Pillow box" at bounding box center [394, 677] width 169 height 25
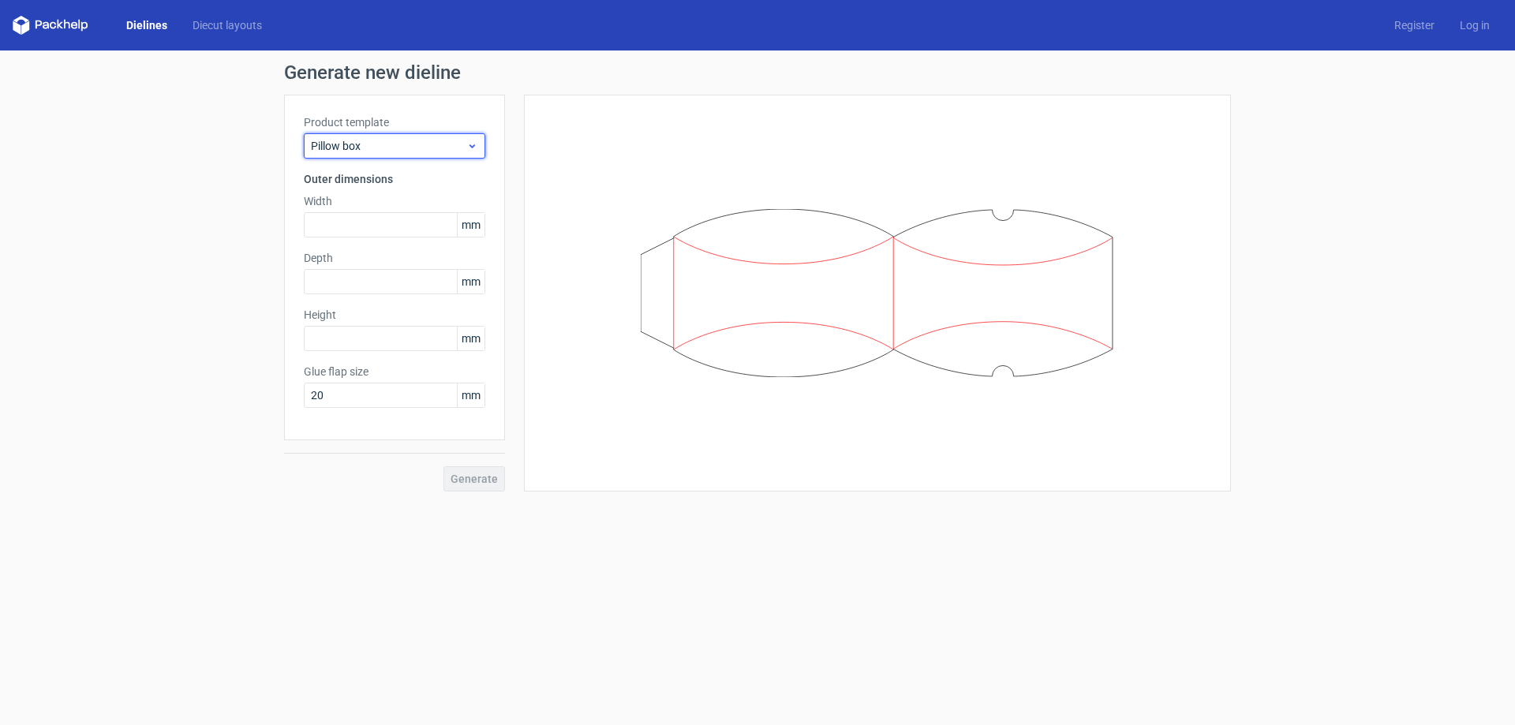
click at [337, 140] on span "Pillow box" at bounding box center [388, 146] width 155 height 16
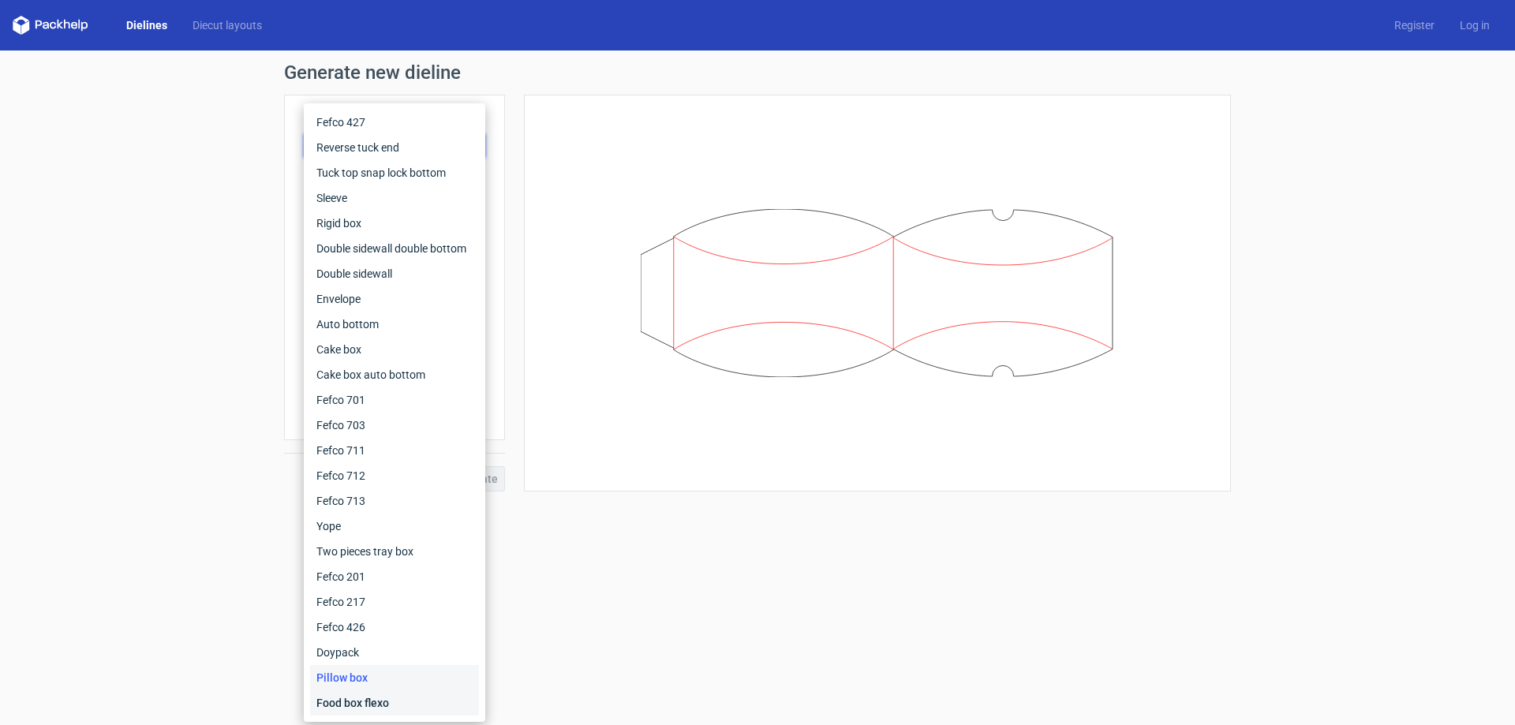
click at [363, 704] on div "Food box flexo" at bounding box center [394, 702] width 169 height 25
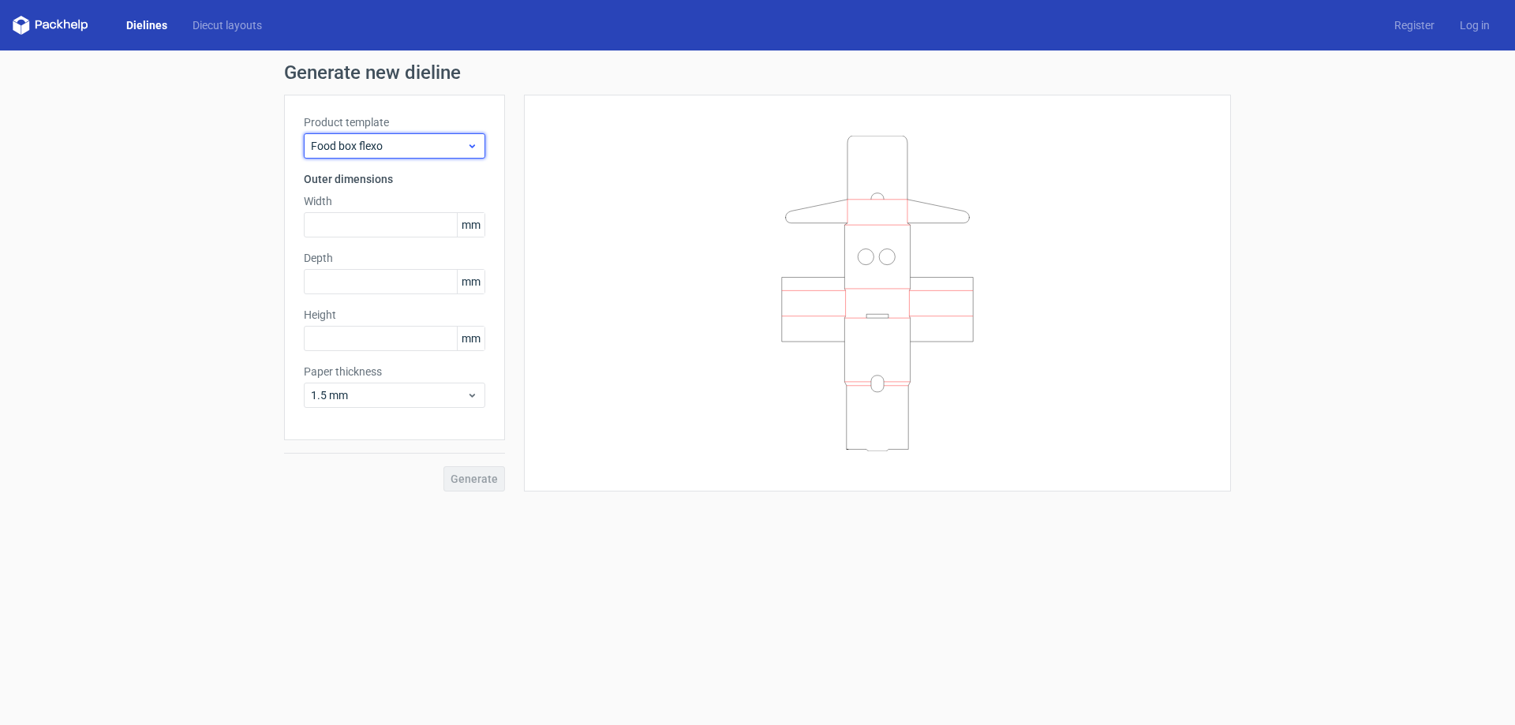
click at [399, 140] on span "Food box flexo" at bounding box center [388, 146] width 155 height 16
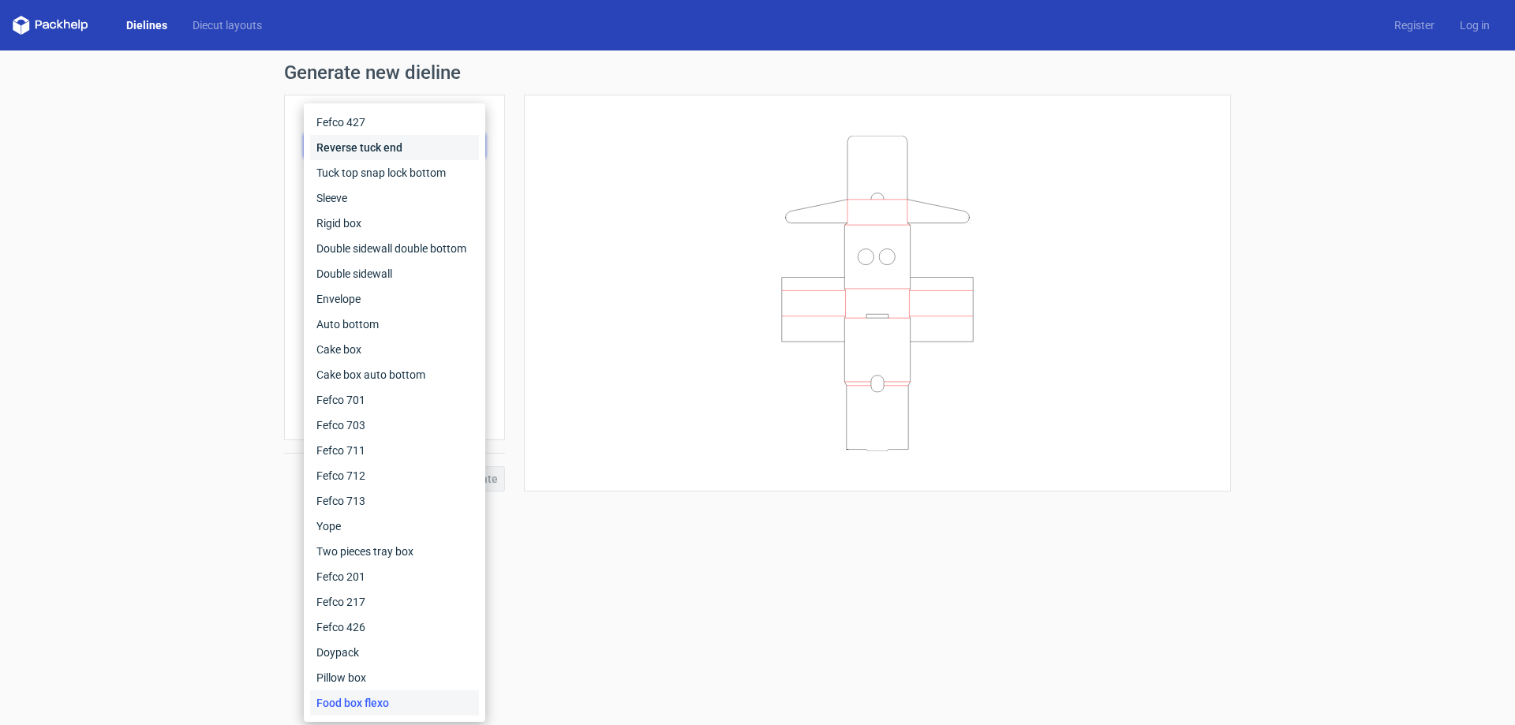
click at [385, 147] on div "Reverse tuck end" at bounding box center [394, 147] width 169 height 25
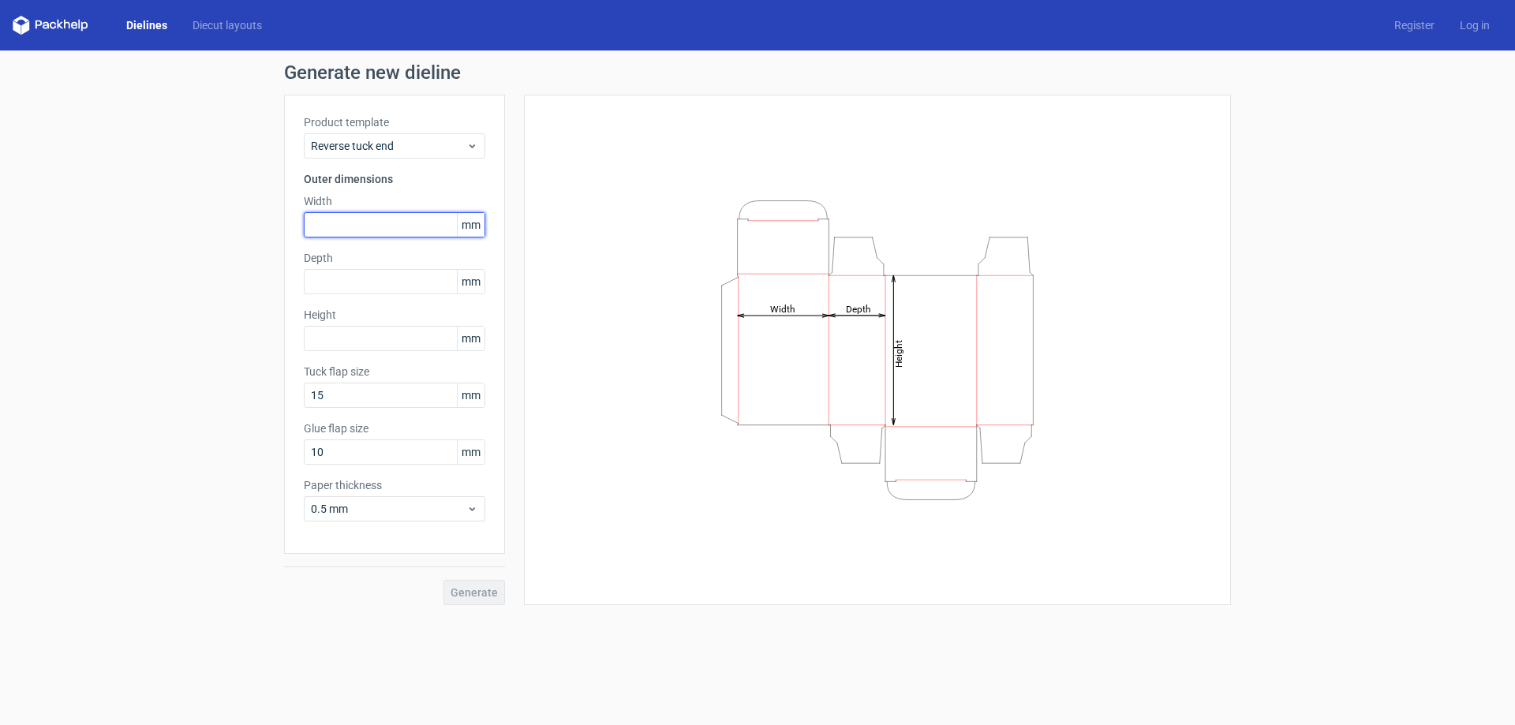
click at [357, 225] on input "text" at bounding box center [394, 224] width 181 height 25
type input "50"
click at [366, 288] on input "text" at bounding box center [394, 281] width 181 height 25
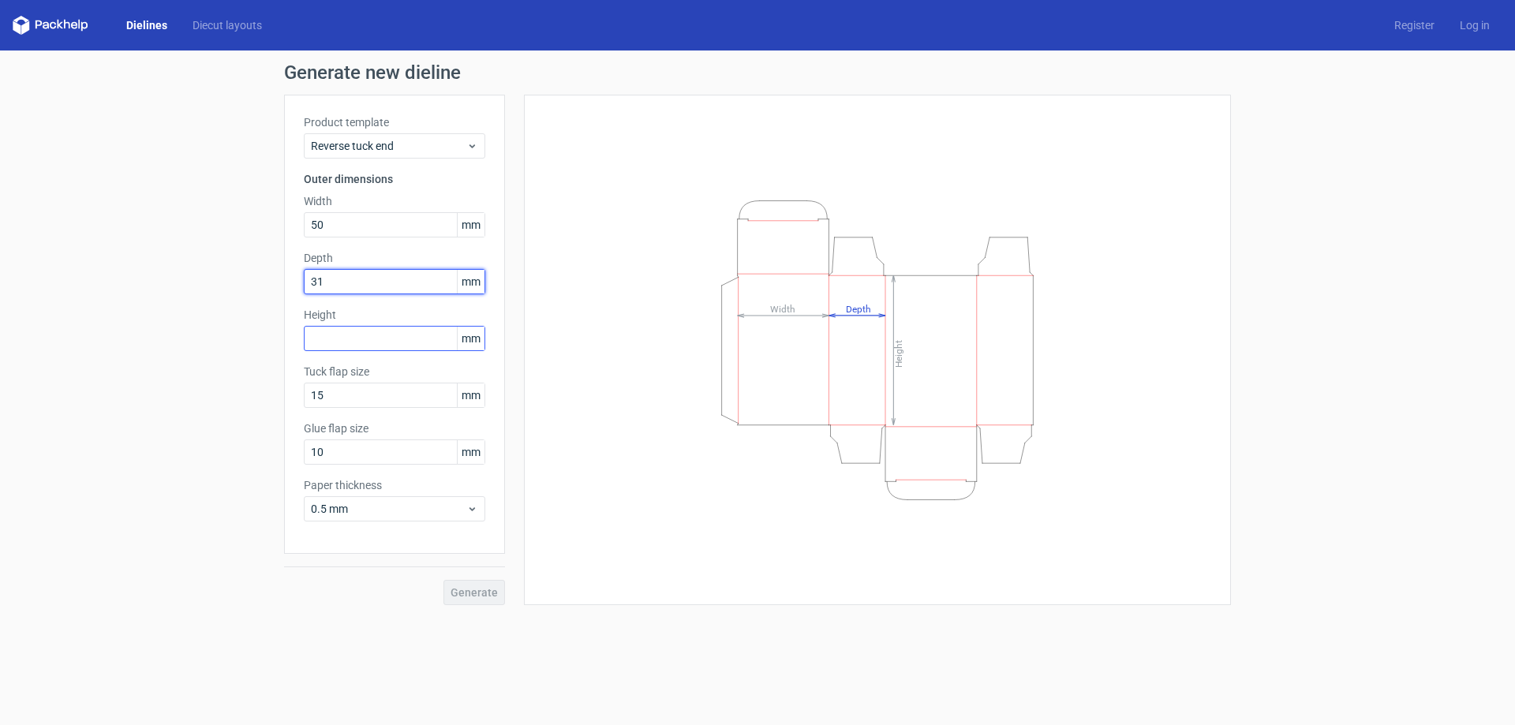
type input "31"
click at [352, 338] on input "text" at bounding box center [394, 338] width 181 height 25
type input "163"
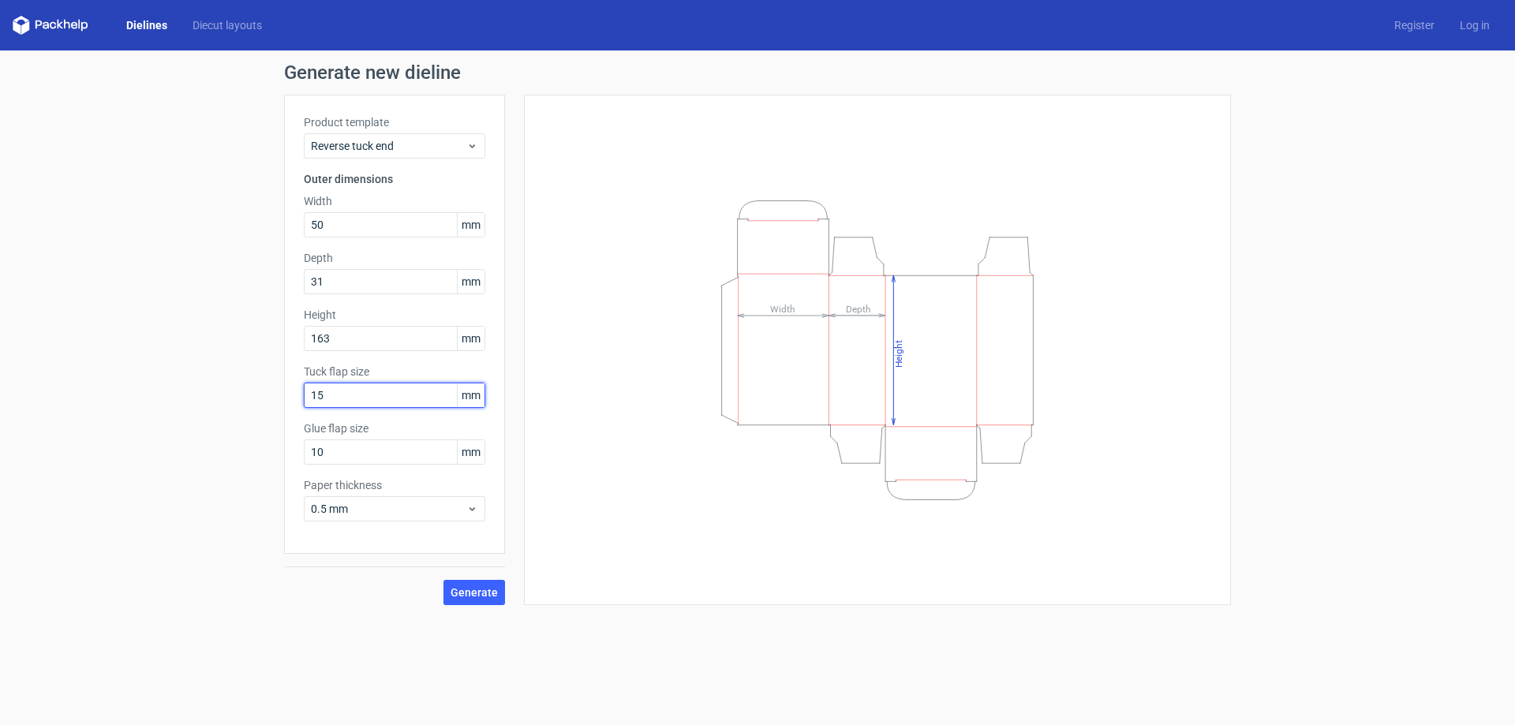
click at [338, 393] on input "15" at bounding box center [394, 395] width 181 height 25
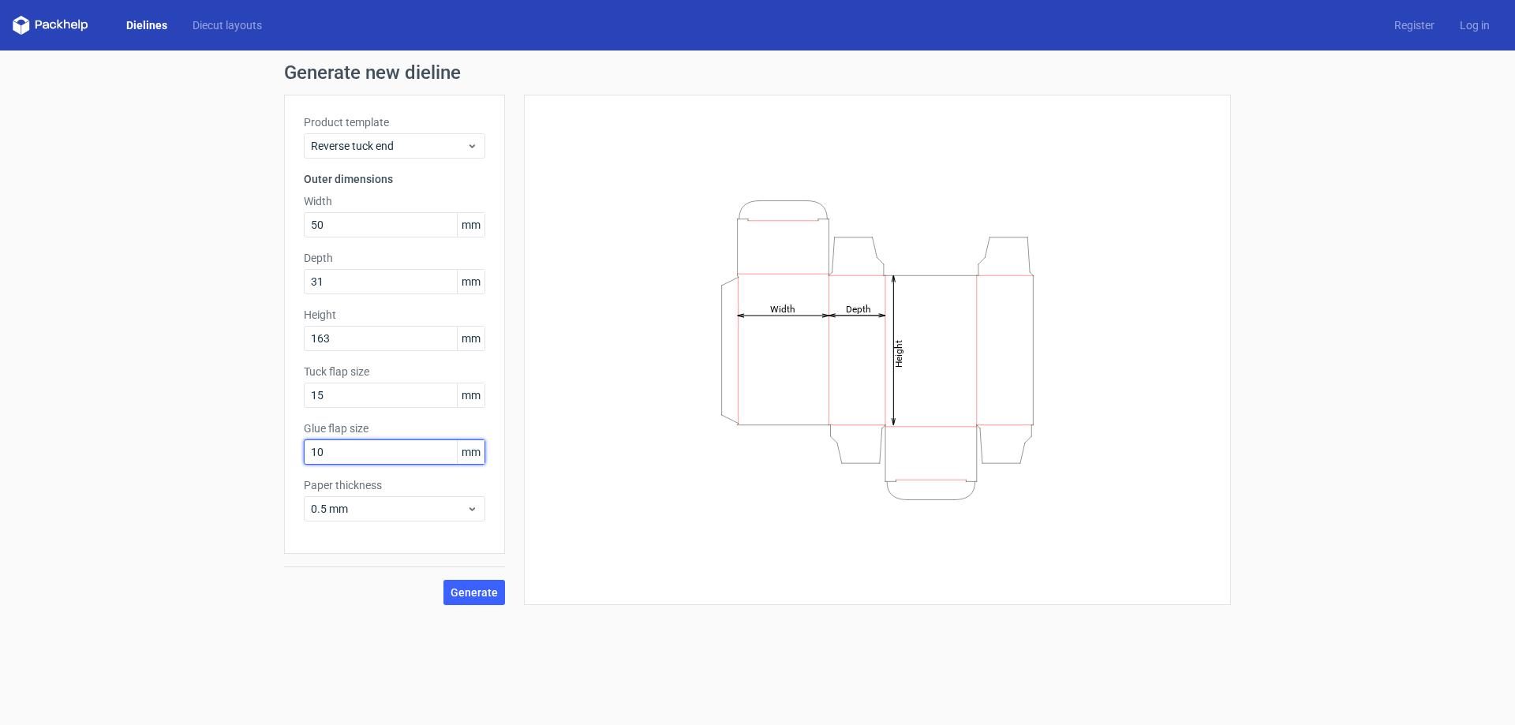
click at [372, 464] on input "10" at bounding box center [394, 451] width 181 height 25
click at [392, 506] on span "0.5 mm" at bounding box center [388, 509] width 155 height 16
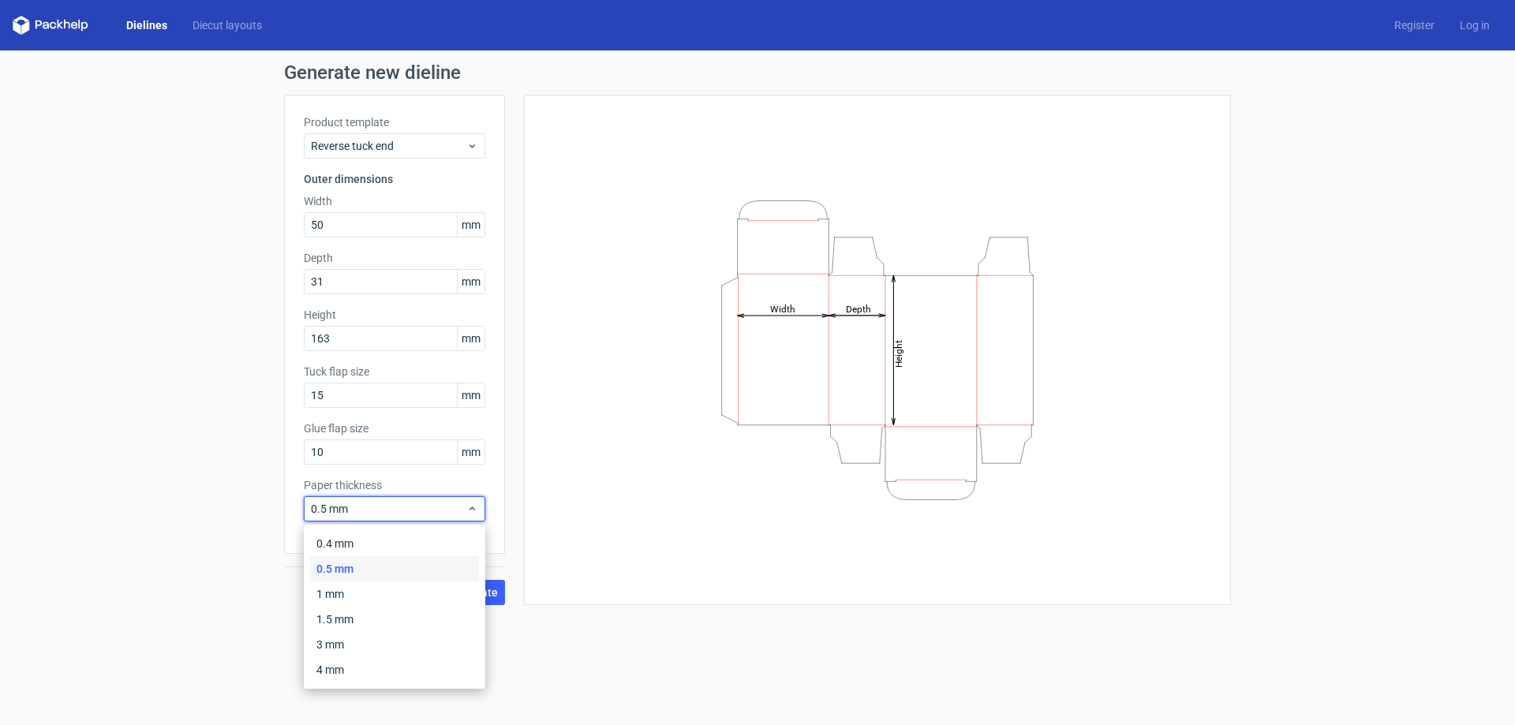
click at [396, 566] on div "0.5 mm" at bounding box center [394, 568] width 169 height 25
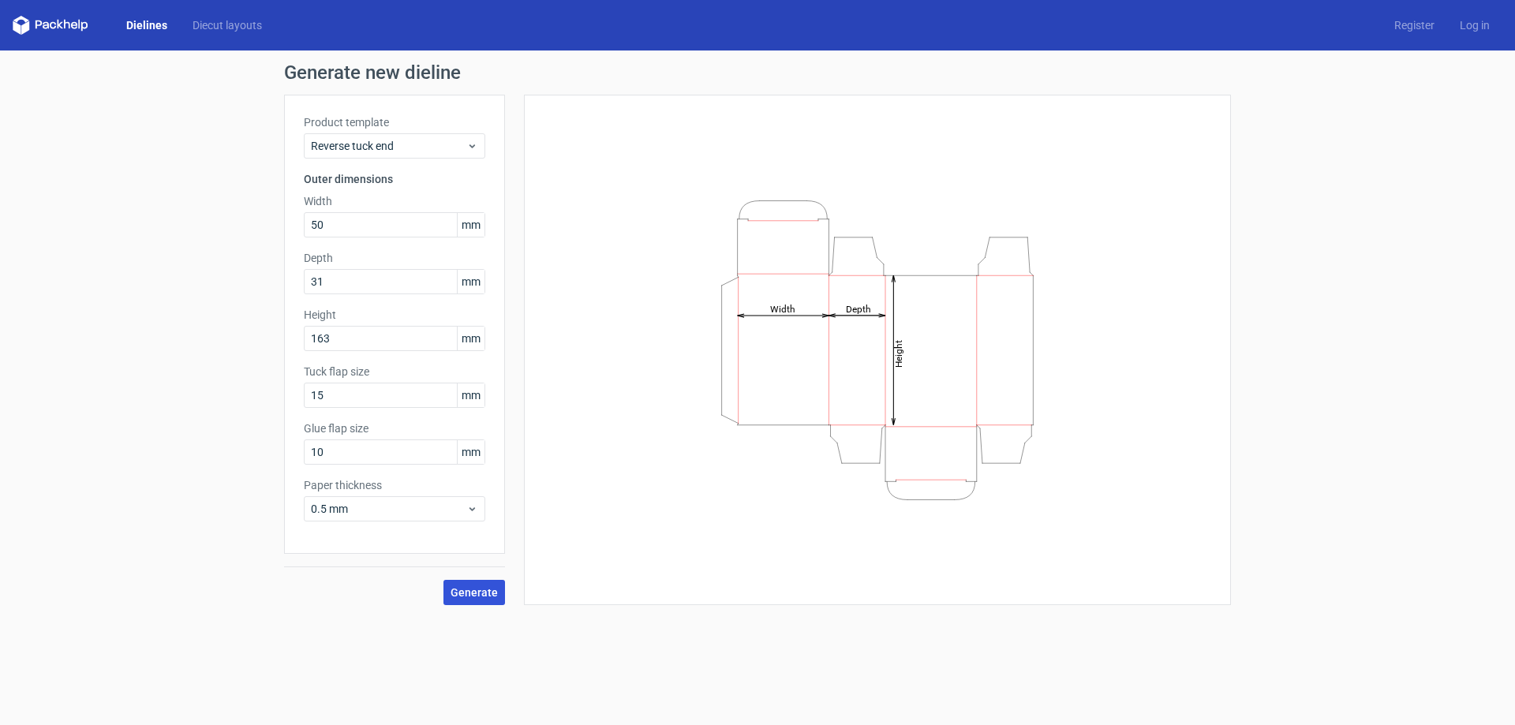
click at [474, 592] on span "Generate" at bounding box center [473, 592] width 47 height 11
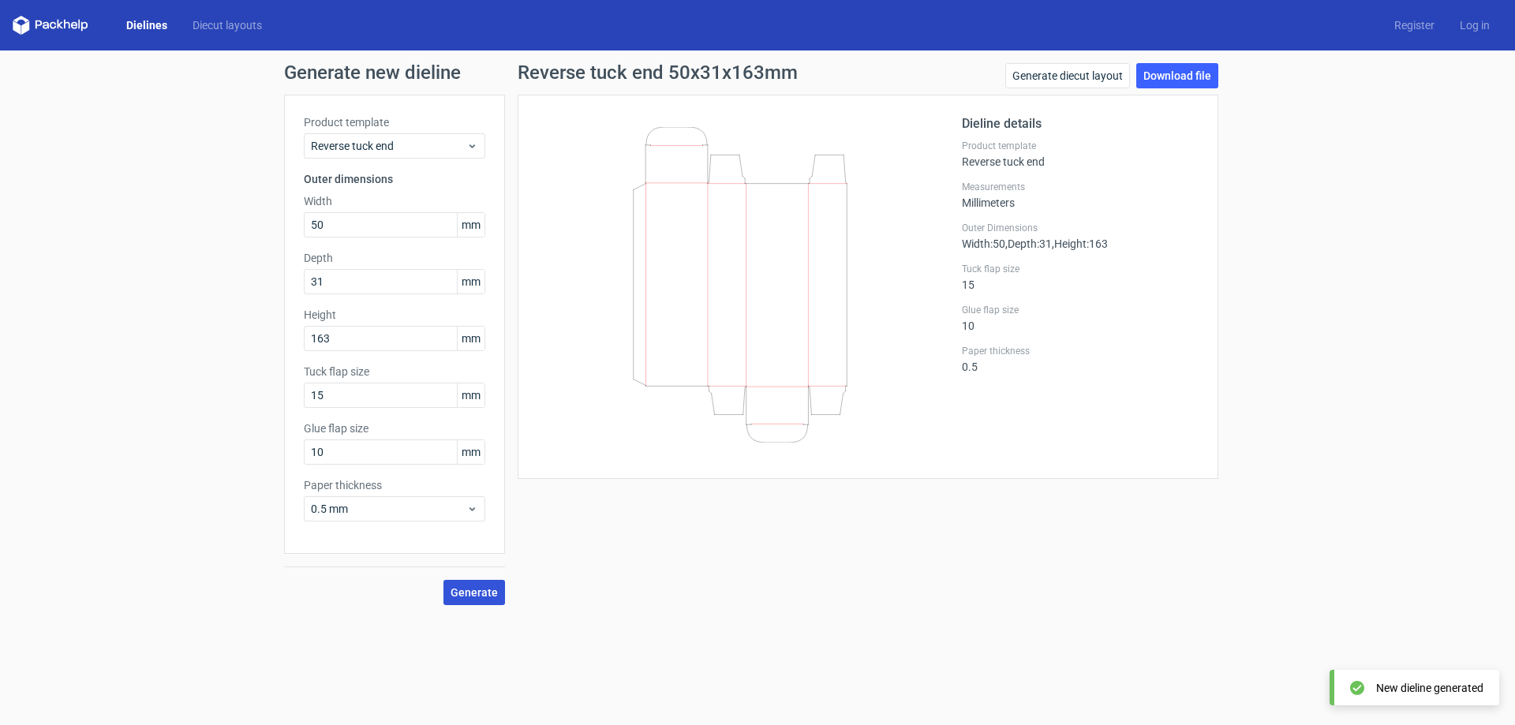
click at [467, 591] on span "Generate" at bounding box center [473, 592] width 47 height 11
click at [1186, 81] on link "Download file" at bounding box center [1177, 75] width 82 height 25
